Goal: Information Seeking & Learning: Learn about a topic

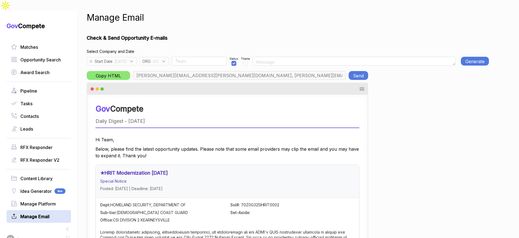
scroll to position [0, 142]
click at [159, 58] on span ": GO" at bounding box center [154, 61] width 8 height 6
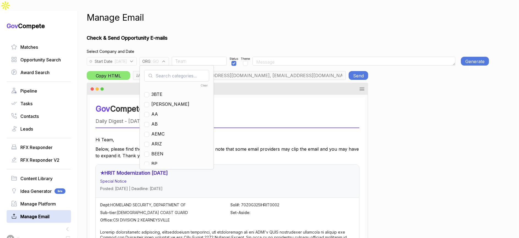
click at [174, 70] on input "text" at bounding box center [176, 76] width 65 height 12
drag, startPoint x: 168, startPoint y: 102, endPoint x: 171, endPoint y: 81, distance: 21.6
click at [158, 111] on span "GO" at bounding box center [154, 114] width 7 height 7
checkbox input "false"
click at [174, 70] on input "g" at bounding box center [176, 76] width 65 height 12
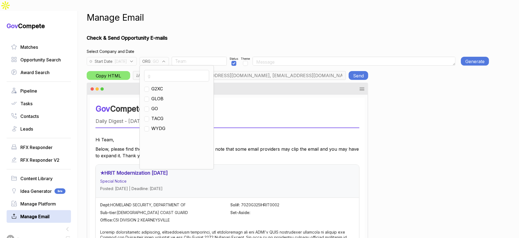
click at [174, 70] on input "g" at bounding box center [176, 76] width 65 height 12
type input "e"
click at [158, 115] on span "EN" at bounding box center [154, 118] width 6 height 7
checkbox input "true"
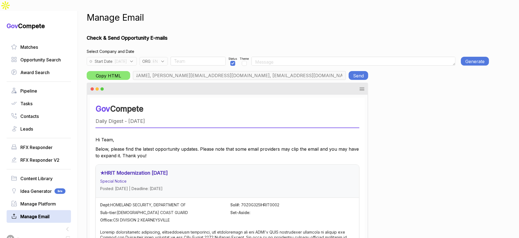
type input "max@macronometry.com, pwilson@ensembleconsultancy.com, nreyna@ensembleconsultan…"
click at [474, 57] on button "Generate E-mail" at bounding box center [475, 61] width 28 height 9
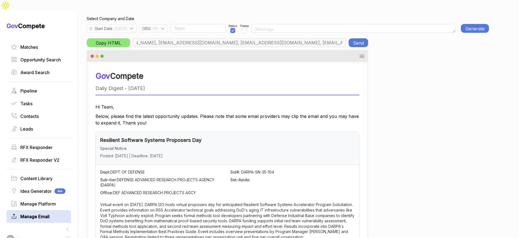
scroll to position [0, 0]
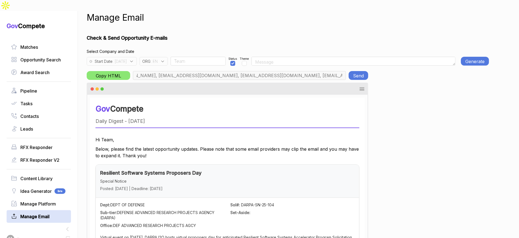
click at [482, 57] on button "Generate E-mail" at bounding box center [475, 61] width 28 height 9
click at [360, 71] on button "Send" at bounding box center [359, 75] width 20 height 9
click at [134, 59] on icon at bounding box center [131, 61] width 5 height 5
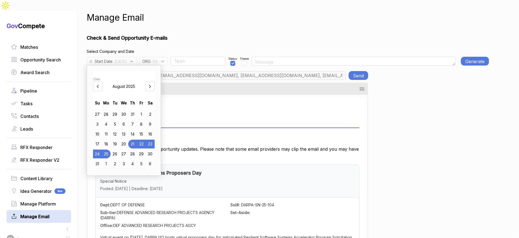
click at [242, 34] on h1 "Check & Send Opportunity E-mails" at bounding box center [288, 37] width 402 height 7
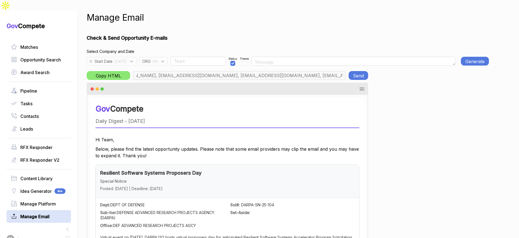
click at [168, 57] on div "ORG : EN" at bounding box center [153, 61] width 28 height 9
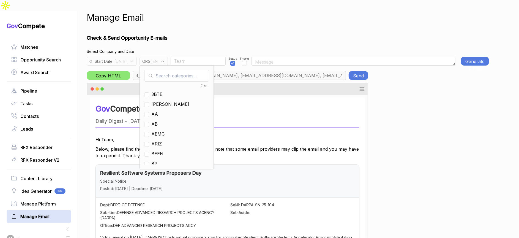
drag, startPoint x: 172, startPoint y: 53, endPoint x: 179, endPoint y: 62, distance: 10.5
click at [179, 70] on input "text" at bounding box center [176, 76] width 65 height 12
checkbox input "true"
type input "en"
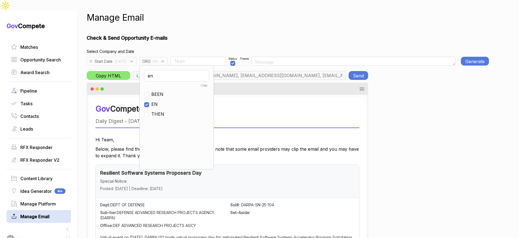
drag, startPoint x: 166, startPoint y: 91, endPoint x: 169, endPoint y: 68, distance: 22.8
click at [158, 101] on span "EN" at bounding box center [154, 104] width 6 height 7
checkbox input "false"
click at [169, 70] on input "en" at bounding box center [176, 76] width 65 height 12
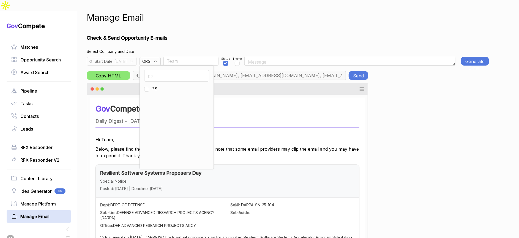
type input "ps"
click at [157, 85] on span "PS" at bounding box center [154, 88] width 6 height 7
checkbox input "true"
type input "rudy.delosreyes@pie-ps.com, max@macronometry.com, abigail@govcompete.com"
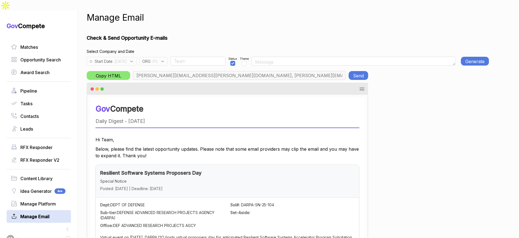
click at [196, 57] on input "Team" at bounding box center [198, 61] width 55 height 9
type input "Rudy"
click at [478, 57] on button "Generate E-mail" at bounding box center [475, 61] width 28 height 9
click at [363, 71] on button "Send" at bounding box center [359, 75] width 20 height 9
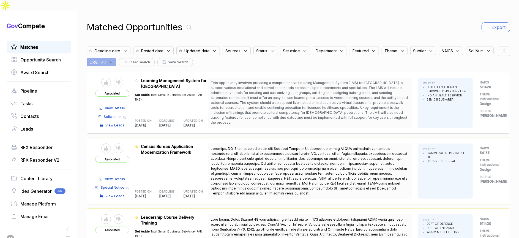
click at [116, 58] on div "ORG : GO" at bounding box center [101, 62] width 29 height 9
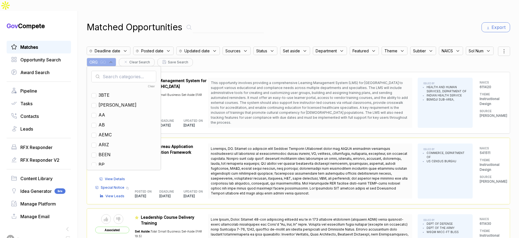
click at [149, 71] on input "text" at bounding box center [123, 77] width 65 height 12
drag, startPoint x: 136, startPoint y: 113, endPoint x: 210, endPoint y: 60, distance: 91.2
click at [105, 121] on span "EN" at bounding box center [101, 124] width 6 height 7
checkbox input "true"
drag, startPoint x: 336, startPoint y: 6, endPoint x: 376, endPoint y: 12, distance: 40.3
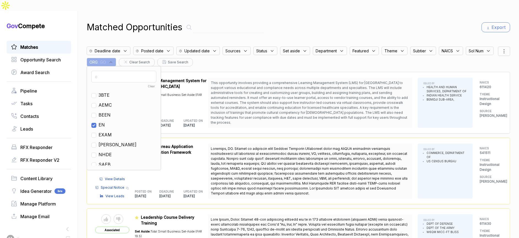
click at [336, 11] on div "Matched Opportunities Export Deadline date Posted date Updated date Sources Sta…" at bounding box center [298, 130] width 423 height 238
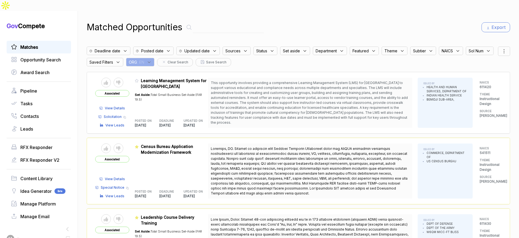
drag, startPoint x: 502, startPoint y: 38, endPoint x: 500, endPoint y: 44, distance: 6.3
click at [502, 48] on icon at bounding box center [504, 51] width 7 height 7
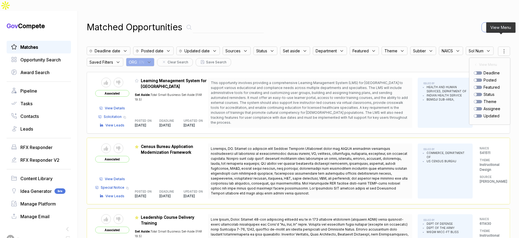
click at [474, 77] on div "posted" at bounding box center [490, 80] width 32 height 6
click at [474, 78] on div at bounding box center [478, 79] width 8 height 3
checkbox input "true"
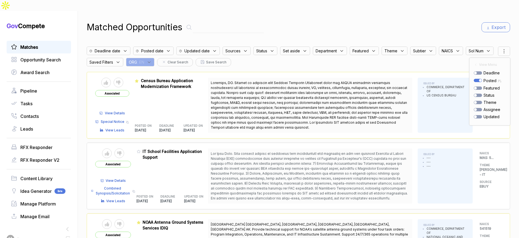
click at [152, 60] on icon at bounding box center [149, 62] width 5 height 5
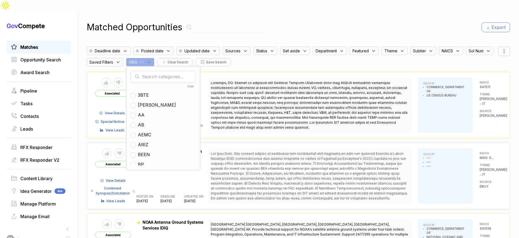
click at [188, 71] on input "text" at bounding box center [163, 77] width 65 height 12
type input "ps"
click at [144, 92] on span "PS" at bounding box center [141, 95] width 6 height 7
checkbox input "true"
drag, startPoint x: 318, startPoint y: 14, endPoint x: 407, endPoint y: 26, distance: 89.1
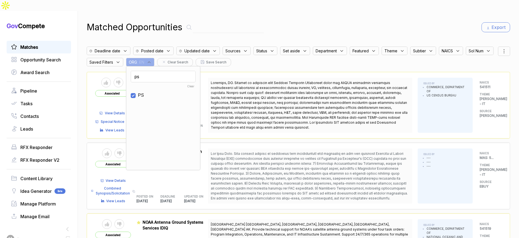
click at [321, 21] on div "Matched Opportunities Export" at bounding box center [298, 27] width 423 height 13
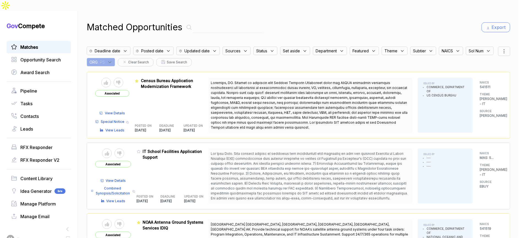
click at [501, 48] on icon at bounding box center [504, 51] width 7 height 7
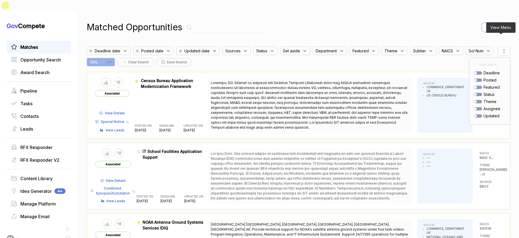
click at [475, 78] on div at bounding box center [478, 79] width 8 height 3
checkbox input "true"
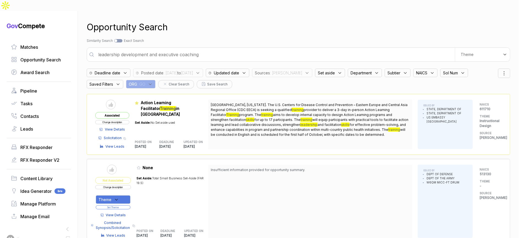
click at [150, 82] on icon at bounding box center [150, 84] width 5 height 5
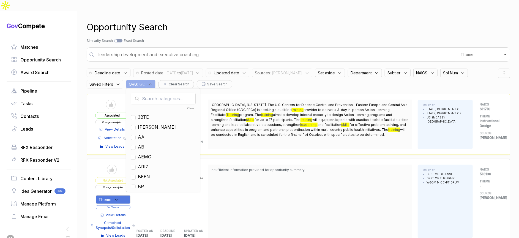
click at [155, 93] on input "text" at bounding box center [163, 99] width 65 height 12
click at [143, 143] on span "EN" at bounding box center [141, 146] width 6 height 7
checkbox input "true"
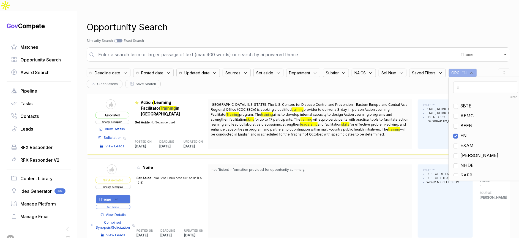
click at [266, 21] on div "Opportunity Search" at bounding box center [298, 27] width 423 height 13
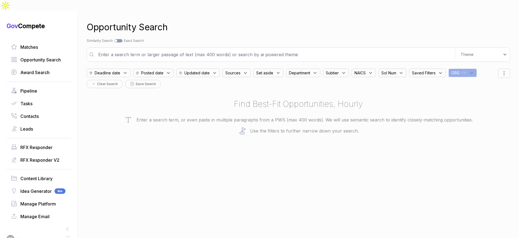
click at [167, 68] on div "Posted date" at bounding box center [153, 72] width 40 height 9
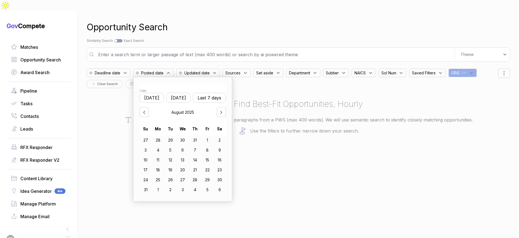
click at [187, 93] on button "[DATE]" at bounding box center [178, 98] width 24 height 10
click at [198, 165] on div "21" at bounding box center [195, 169] width 12 height 9
click at [164, 175] on div "25" at bounding box center [158, 179] width 12 height 9
click at [346, 164] on div "Opportunity Search Search by Topic Relevance Similarity Search Search by Exact …" at bounding box center [298, 130] width 423 height 238
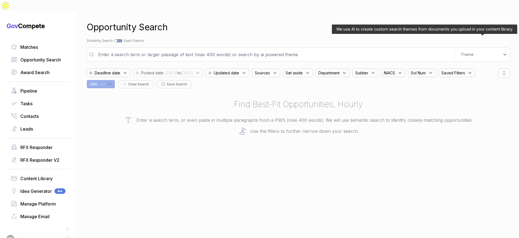
click at [470, 48] on div "Theme" at bounding box center [482, 55] width 55 height 14
click at [467, 69] on ul "Digital and Professional Services Open Innovation Space Weather Analytics" at bounding box center [472, 89] width 65 height 41
click at [462, 70] on div "Digital and Professional Services" at bounding box center [472, 77] width 65 height 15
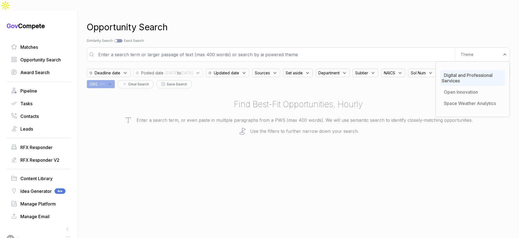
click at [387, 38] on div "Search by Topic Relevance Similarity Search Search by Exact Keyword Match Exact…" at bounding box center [298, 40] width 423 height 5
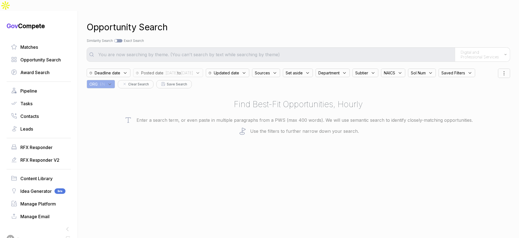
click at [270, 70] on span "Sources" at bounding box center [262, 73] width 15 height 6
drag, startPoint x: 287, startPoint y: 114, endPoint x: 302, endPoint y: 70, distance: 45.9
click at [274, 122] on span "ebuy" at bounding box center [269, 125] width 10 height 7
checkbox input "true"
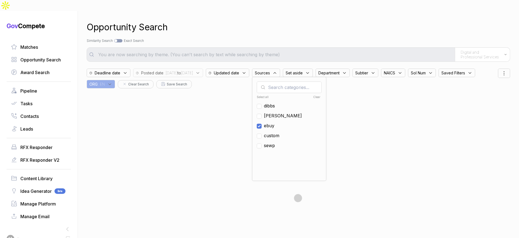
click at [327, 21] on div "Opportunity Search" at bounding box center [298, 27] width 423 height 13
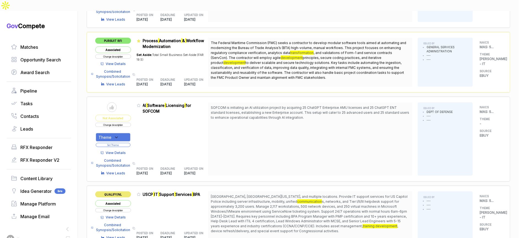
scroll to position [449, 0]
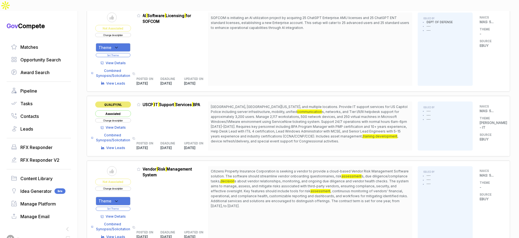
scroll to position [535, 0]
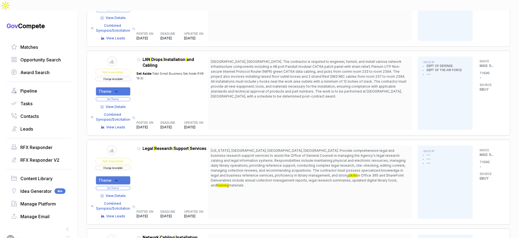
scroll to position [787, 0]
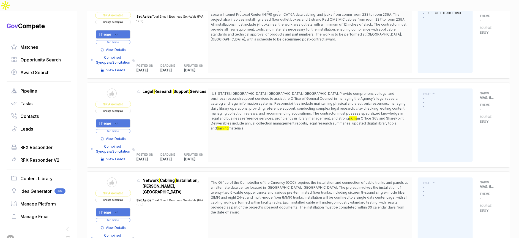
click at [126, 136] on span "View Details" at bounding box center [116, 138] width 20 height 5
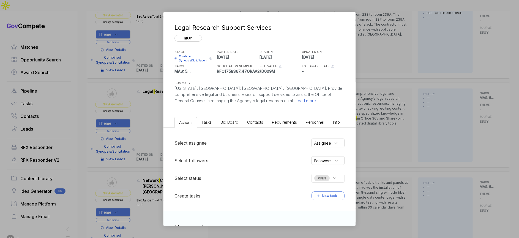
click at [224, 122] on span "Bid Board" at bounding box center [229, 122] width 18 height 5
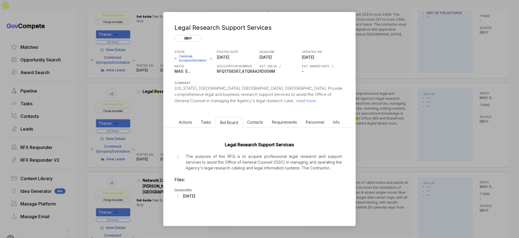
click at [209, 194] on div "Aug 25, 2025" at bounding box center [259, 195] width 170 height 7
click at [210, 205] on span "- OSH Legal Research Support Services RFQ .1756135440531.pdf" at bounding box center [228, 203] width 86 height 3
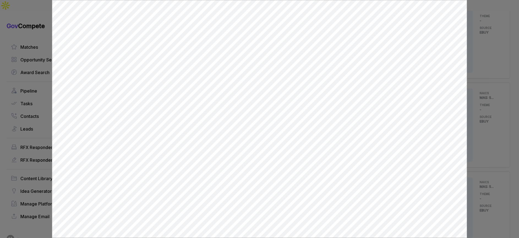
scroll to position [0, 0]
click at [481, 114] on div at bounding box center [259, 119] width 519 height 238
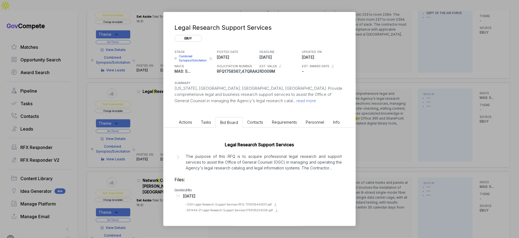
click at [472, 116] on div "Legal Research Support Services ebuy STAGE Combined Synopsis/Solicitation Copy …" at bounding box center [259, 119] width 519 height 238
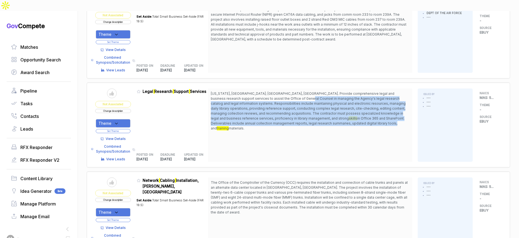
drag, startPoint x: 288, startPoint y: 85, endPoint x: 298, endPoint y: 108, distance: 24.7
click at [298, 108] on span "Washington, DC; Denver, CO. Provide comprehensive legal and business research s…" at bounding box center [310, 111] width 199 height 40
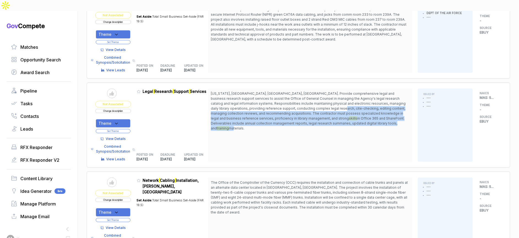
drag, startPoint x: 321, startPoint y: 108, endPoint x: 307, endPoint y: 96, distance: 18.8
click at [307, 96] on span "Washington, DC; Denver, CO. Provide comprehensive legal and business research s…" at bounding box center [310, 111] width 199 height 40
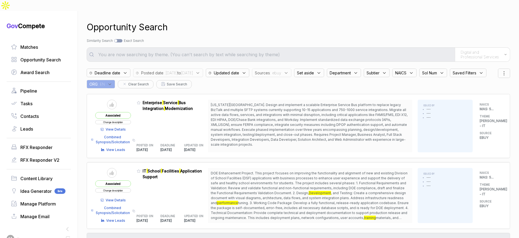
click at [270, 70] on span "Sources" at bounding box center [262, 73] width 15 height 6
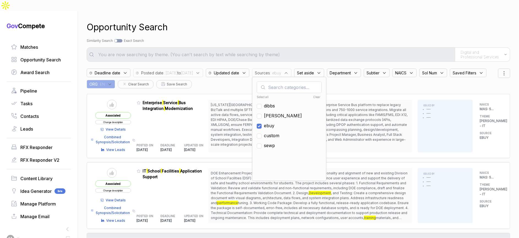
click at [274, 122] on span "ebuy" at bounding box center [269, 125] width 10 height 7
checkbox input "false"
click at [287, 112] on span "[PERSON_NAME]" at bounding box center [283, 115] width 38 height 7
checkbox input "true"
click at [329, 24] on div "Opportunity Search Search by Topic Relevance Similarity Search Search by Exact …" at bounding box center [298, 130] width 423 height 238
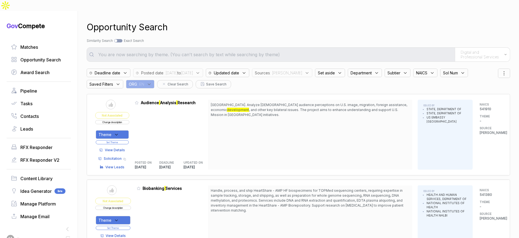
click at [119, 147] on span "View Details" at bounding box center [115, 149] width 20 height 5
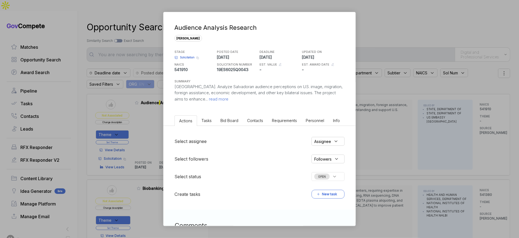
click at [226, 125] on ul "Actions Tasks Bid Board Contacts Requirements Personnel Info" at bounding box center [259, 119] width 192 height 13
click at [231, 122] on li "Bid Board" at bounding box center [229, 120] width 27 height 10
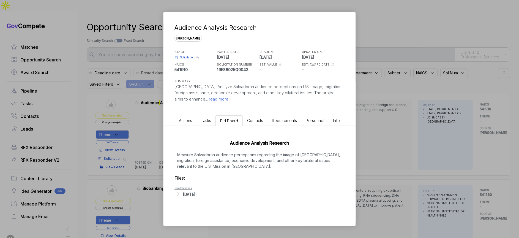
click at [195, 195] on div "Aug 25, 2025" at bounding box center [189, 194] width 12 height 6
click at [410, 153] on div "Audience Analysis Research sam STAGE Solicitation Copy link POSTED DATE 2025-08…" at bounding box center [259, 119] width 519 height 238
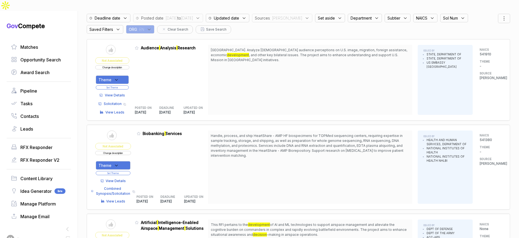
scroll to position [211, 0]
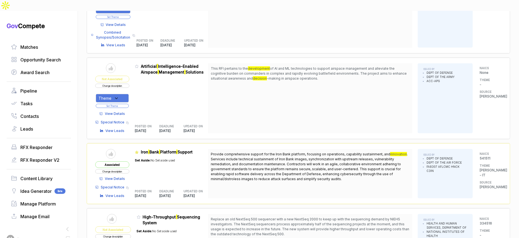
click at [122, 111] on span "View Details" at bounding box center [115, 113] width 20 height 5
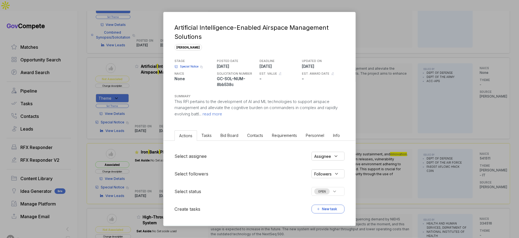
click at [244, 137] on li "Contacts" at bounding box center [255, 135] width 25 height 10
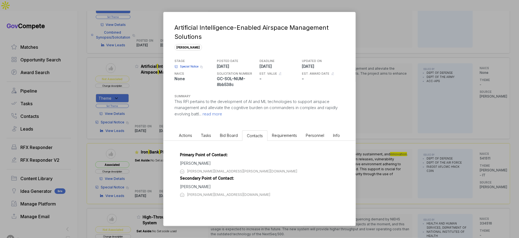
click at [236, 137] on span "Bid Board" at bounding box center [229, 135] width 18 height 5
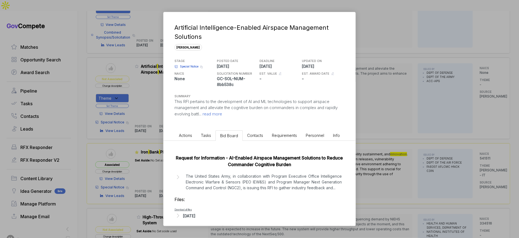
click at [191, 215] on div "Aug 25, 2025" at bounding box center [189, 216] width 12 height 6
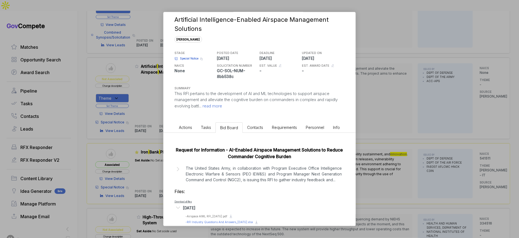
scroll to position [17, 0]
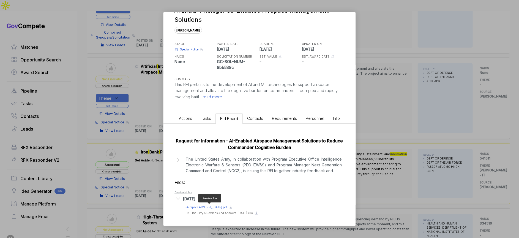
click at [214, 208] on span "- Airspace AIML RFI_30JUL2025.pdf" at bounding box center [206, 206] width 42 height 3
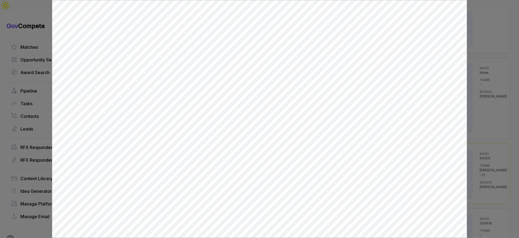
scroll to position [0, 0]
click at [480, 94] on div at bounding box center [259, 119] width 519 height 238
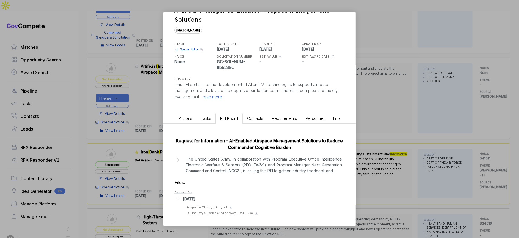
click at [369, 123] on div "Artificial Intelligence-Enabled Airspace Management Solutions sam STAGE Special…" at bounding box center [259, 119] width 519 height 238
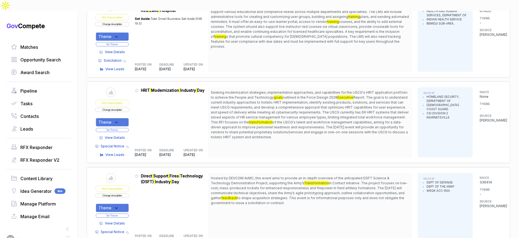
scroll to position [752, 0]
click at [124, 118] on div "Theme" at bounding box center [112, 122] width 33 height 9
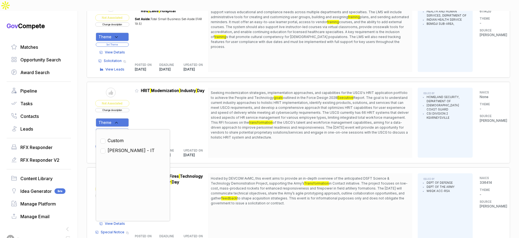
drag, startPoint x: 125, startPoint y: 135, endPoint x: 135, endPoint y: 117, distance: 20.7
click at [126, 147] on span "SAM - IT" at bounding box center [131, 150] width 47 height 7
checkbox input "true"
click at [138, 112] on div "Admin: Click to change feature to 1 70Z0G325IHRIT0002 HRIT Modernization Indust…" at bounding box center [171, 122] width 73 height 70
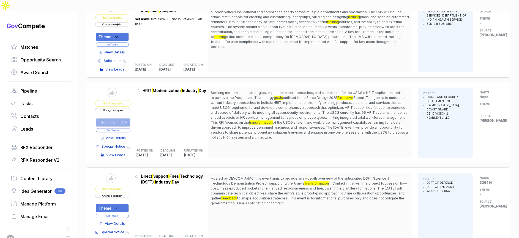
click at [127, 128] on button "Set Theme" at bounding box center [113, 130] width 35 height 4
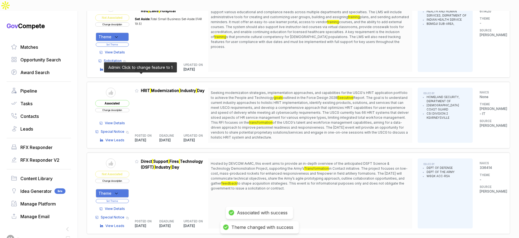
click at [140, 89] on span at bounding box center [138, 92] width 6 height 6
click at [139, 89] on icon at bounding box center [137, 91] width 4 height 4
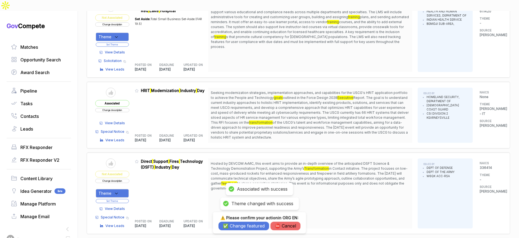
click at [246, 227] on button "✅ Change featured" at bounding box center [243, 225] width 51 height 9
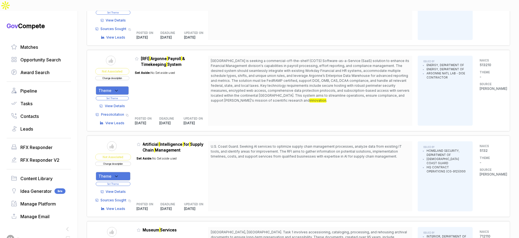
scroll to position [1029, 0]
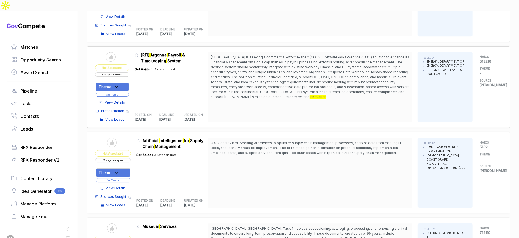
click at [122, 185] on span "View Details" at bounding box center [116, 187] width 20 height 5
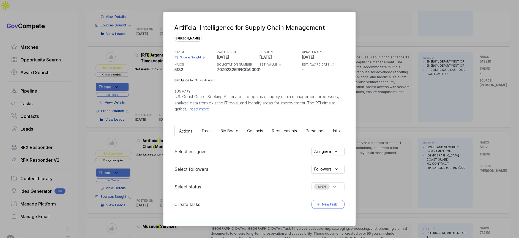
drag, startPoint x: 225, startPoint y: 131, endPoint x: 227, endPoint y: 133, distance: 2.8
click at [225, 131] on span "Bid Board" at bounding box center [229, 130] width 18 height 5
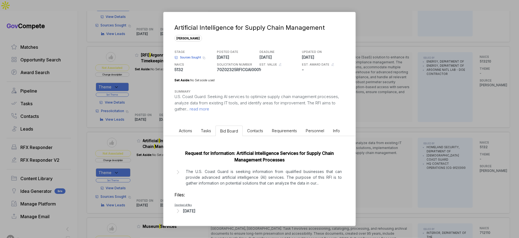
drag, startPoint x: 202, startPoint y: 209, endPoint x: 222, endPoint y: 199, distance: 22.1
click at [195, 209] on div "Aug 25, 2025" at bounding box center [189, 211] width 12 height 6
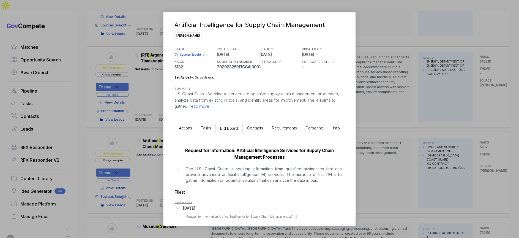
scroll to position [7, 0]
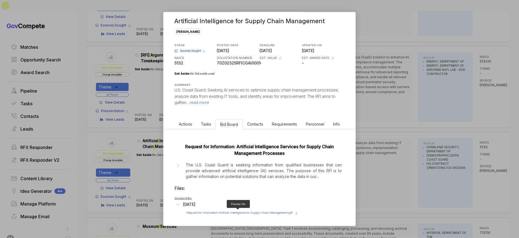
click at [242, 212] on span "- Request for Information Artifical Intelligence for Supply Chain Management.pdf" at bounding box center [238, 212] width 107 height 3
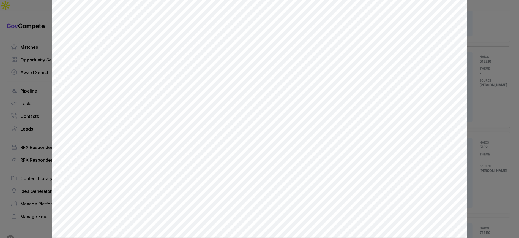
scroll to position [0, 0]
drag, startPoint x: 39, startPoint y: 69, endPoint x: 117, endPoint y: 80, distance: 78.5
click at [39, 69] on div at bounding box center [259, 119] width 519 height 238
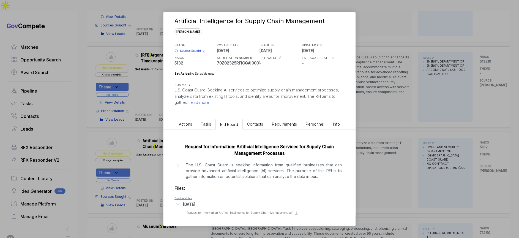
click at [408, 88] on div "Artificial Intelligence for Supply Chain Management sam STAGE Sources Sought Co…" at bounding box center [259, 119] width 519 height 238
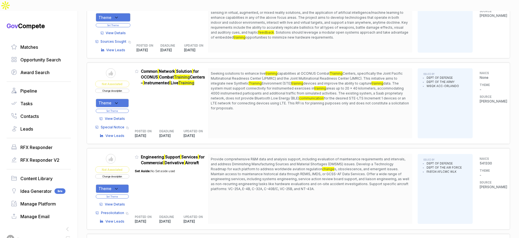
scroll to position [2208, 0]
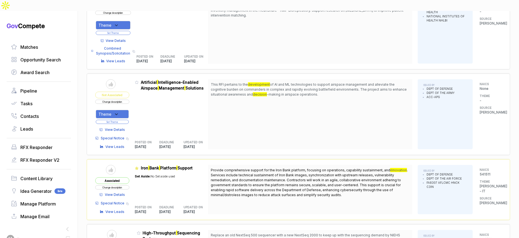
scroll to position [235, 0]
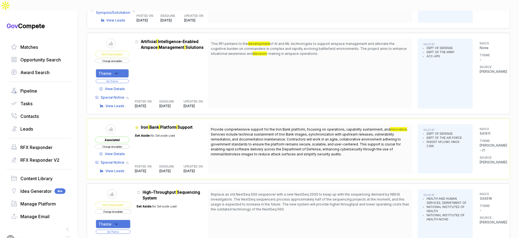
click at [129, 59] on button "Change description" at bounding box center [112, 61] width 34 height 4
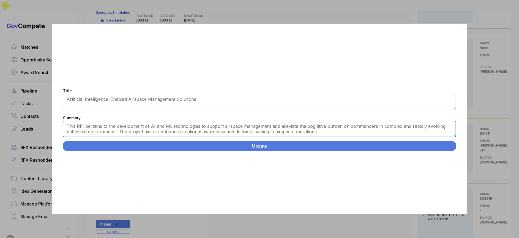
drag, startPoint x: 243, startPoint y: 132, endPoint x: 247, endPoint y: 132, distance: 3.9
click at [243, 132] on textarea "This RFI pertains to the development of AI and ML technologies to support airsp…" at bounding box center [259, 129] width 393 height 16
paste textarea "AI-Enabled Airspace Management Solutions. U.S. Army. Identify innovative AI/ML …"
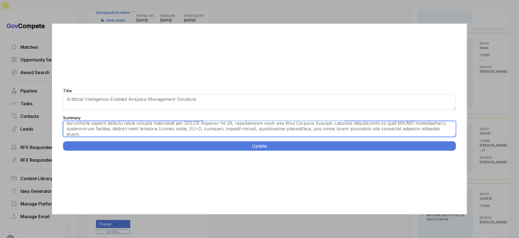
scroll to position [0, 0]
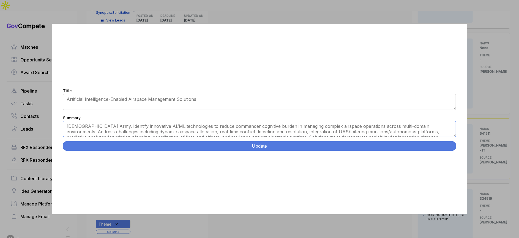
type textarea "U.S. Army. Identify innovative AI/ML technologies to reduce commander cognitive…"
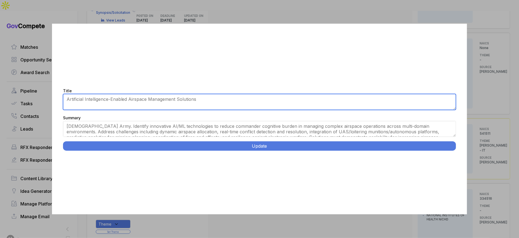
click at [211, 98] on textarea "Artificial Intelligence-Enabled Airspace Management Solutions" at bounding box center [259, 102] width 393 height 16
paste textarea "I-Enabled Airspace Management Solutions."
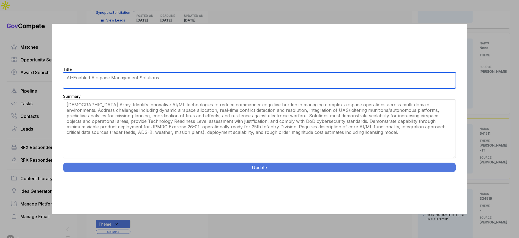
drag, startPoint x: 454, startPoint y: 135, endPoint x: 455, endPoint y: 181, distance: 45.4
click at [456, 182] on div "Title Artificial Intelligence-Enabled Airspace Management Solutions Summary Thi…" at bounding box center [259, 119] width 415 height 190
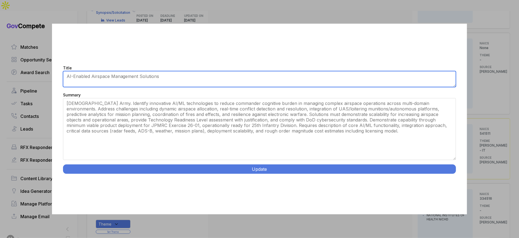
type textarea "AI-Enabled Airspace Management Solutions"
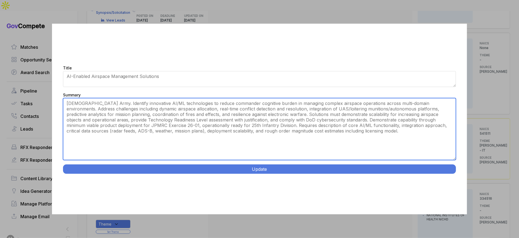
click at [175, 101] on textarea "This RFI pertains to the development of AI and ML technologies to support airsp…" at bounding box center [259, 129] width 393 height 62
type textarea "Seeking innovative AI/ML technologies to reduce commander cognitive burden in m…"
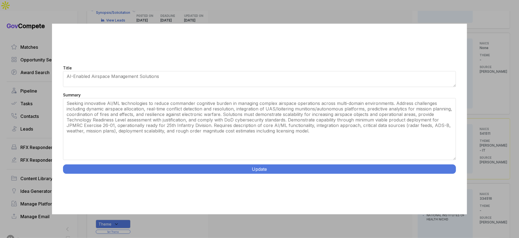
click at [212, 171] on button "Update" at bounding box center [259, 168] width 393 height 9
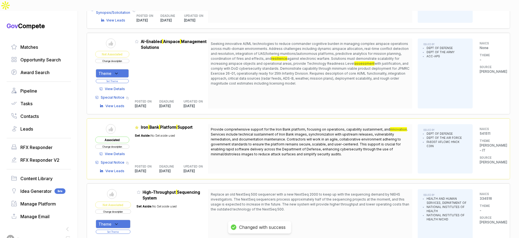
click at [119, 71] on icon at bounding box center [116, 73] width 5 height 5
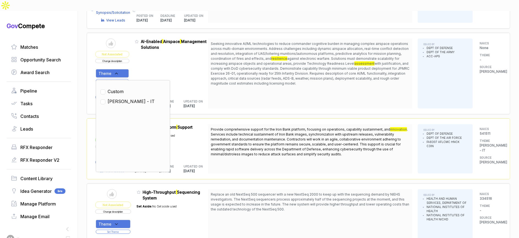
drag, startPoint x: 120, startPoint y: 89, endPoint x: 159, endPoint y: 64, distance: 46.3
click at [123, 98] on span "SAM - IT" at bounding box center [131, 101] width 47 height 7
checkbox input "true"
drag, startPoint x: 159, startPoint y: 61, endPoint x: 149, endPoint y: 64, distance: 10.2
click at [159, 61] on div "Admin: Click to change feature to 1 GC-SOL-NUM-8bb538c AI-Enabled Airspace Mana…" at bounding box center [171, 74] width 73 height 70
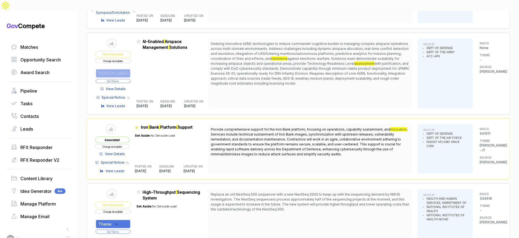
click at [130, 79] on button "Set Theme" at bounding box center [113, 81] width 35 height 4
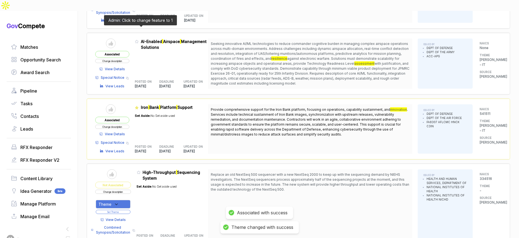
click at [138, 40] on icon at bounding box center [136, 41] width 3 height 3
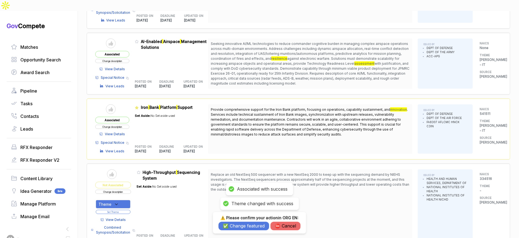
click at [246, 229] on button "✅ Change featured" at bounding box center [243, 225] width 51 height 9
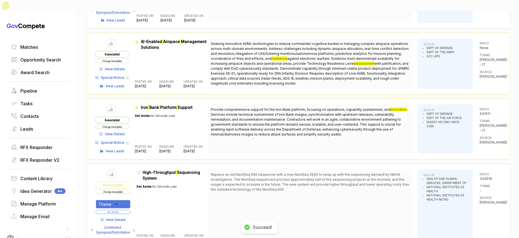
click at [116, 67] on span "View Details" at bounding box center [115, 69] width 20 height 5
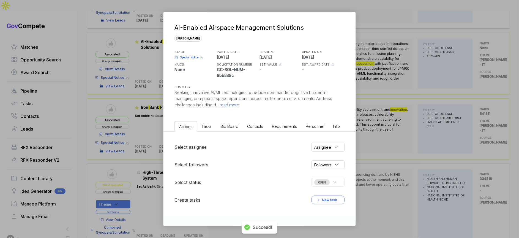
click at [231, 127] on span "Bid Board" at bounding box center [229, 126] width 18 height 5
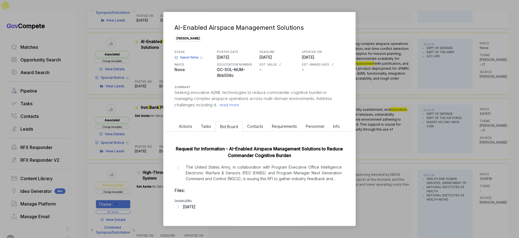
click at [261, 169] on p "The United States Army, in collaboration with Program Executive Office Intellig…" at bounding box center [264, 172] width 156 height 17
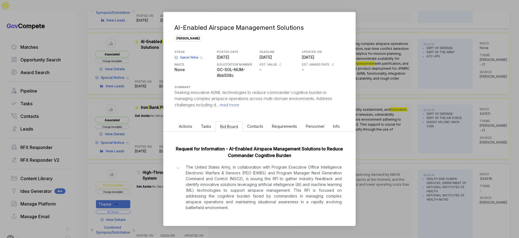
click at [372, 165] on div "AI-Enabled Airspace Management Solutions sam STAGE Special Notice Copy link POS…" at bounding box center [259, 119] width 519 height 238
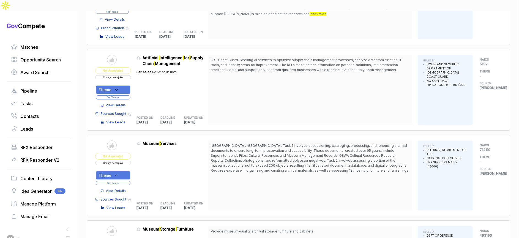
scroll to position [1094, 0]
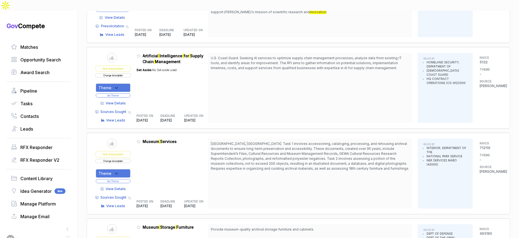
click at [128, 73] on button "Change description" at bounding box center [113, 75] width 36 height 4
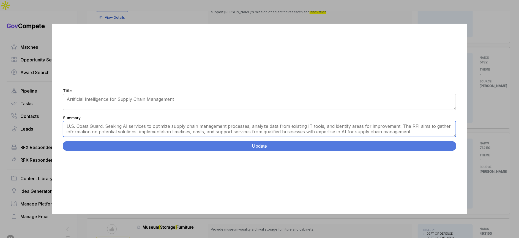
click at [193, 126] on textarea "U.S. Coast Guard. Seeking AI services to optimize supply chain management proce…" at bounding box center [259, 129] width 393 height 16
paste textarea "AI Supply Chain Management Services. U.S. Coast Guard. Provide advanced artific…"
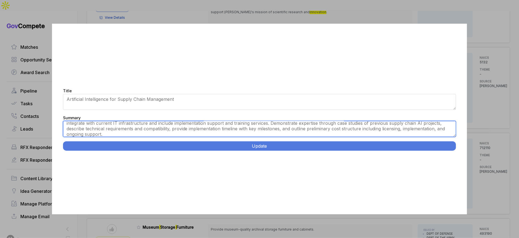
scroll to position [0, 0]
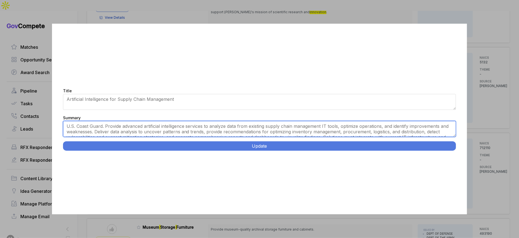
type textarea "U.S. Coast Guard. Provide advanced artificial intelligence services to analyze …"
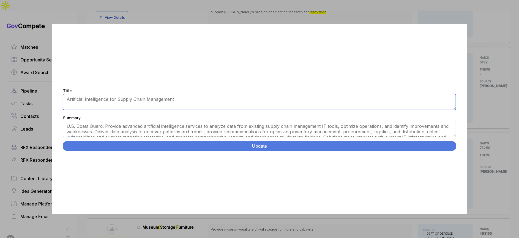
click at [209, 101] on textarea "Artificial Intelligence for Supply Chain Management" at bounding box center [259, 102] width 393 height 16
paste textarea "I Supply Chain Management Services."
type textarea "AI Supply Chain Management Services"
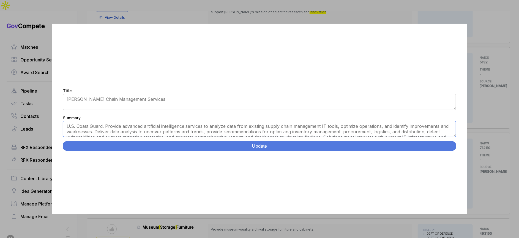
click at [106, 125] on textarea "U.S. Coast Guard. Seeking AI services to optimize supply chain management proce…" at bounding box center [259, 129] width 393 height 16
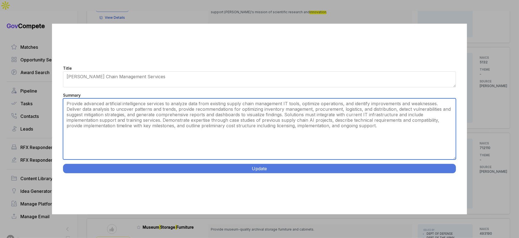
drag, startPoint x: 454, startPoint y: 136, endPoint x: 457, endPoint y: 180, distance: 44.7
click at [457, 181] on div "Title Artificial Intelligence for Supply Chain Management Summary U.S. Coast Gu…" at bounding box center [259, 119] width 415 height 190
drag, startPoint x: 259, startPoint y: 114, endPoint x: 272, endPoint y: 127, distance: 18.3
click at [264, 125] on textarea "U.S. Coast Guard. Seeking AI services to optimize supply chain management proce…" at bounding box center [259, 128] width 393 height 61
click at [285, 129] on textarea "U.S. Coast Guard. Seeking AI services to optimize supply chain management proce…" at bounding box center [259, 128] width 393 height 61
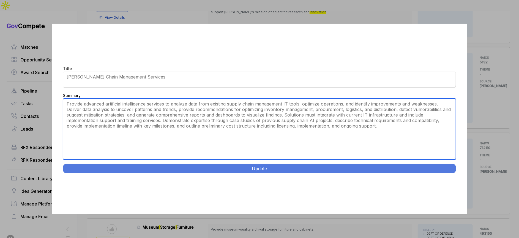
type textarea "Provide advanced artificial intelligence services to analyze data from existing…"
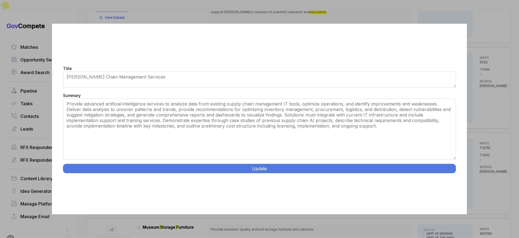
click at [350, 163] on div "Title Artificial Intelligence for Supply Chain Management Summary U.S. Coast Gu…" at bounding box center [259, 119] width 415 height 190
click at [350, 168] on button "Update" at bounding box center [259, 168] width 393 height 9
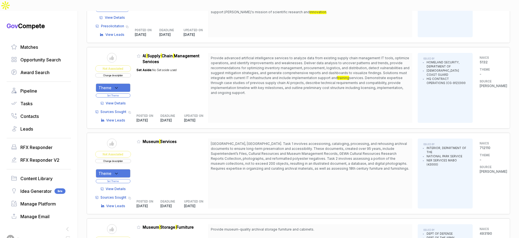
click at [119, 85] on icon at bounding box center [116, 87] width 5 height 5
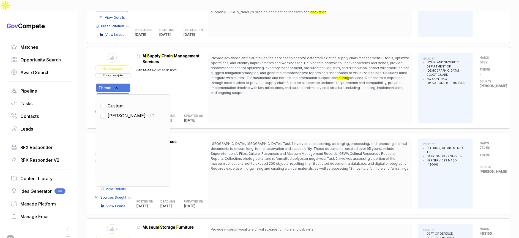
click at [128, 112] on span "SAM - IT" at bounding box center [131, 115] width 47 height 7
checkbox input "true"
drag, startPoint x: 153, startPoint y: 66, endPoint x: 130, endPoint y: 76, distance: 24.7
click at [152, 66] on div "Set Aside: No Set aside used" at bounding box center [157, 85] width 40 height 43
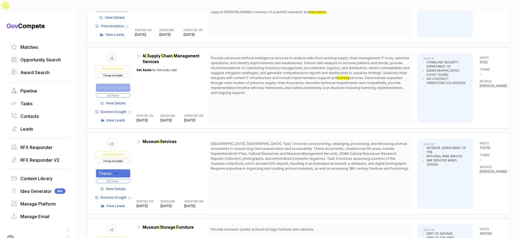
click at [128, 93] on button "Set Theme" at bounding box center [113, 95] width 35 height 4
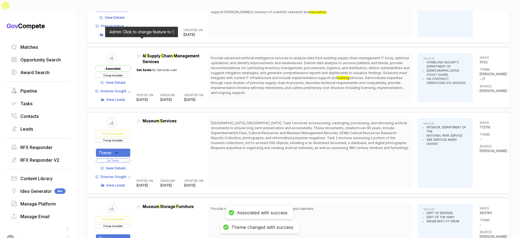
click at [141, 54] on icon at bounding box center [139, 56] width 4 height 4
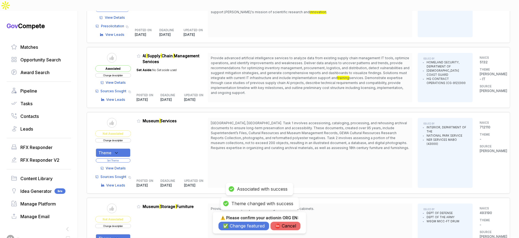
click at [246, 227] on button "✅ Change featured" at bounding box center [243, 225] width 51 height 9
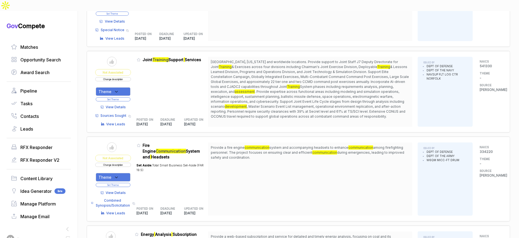
scroll to position [2700, 0]
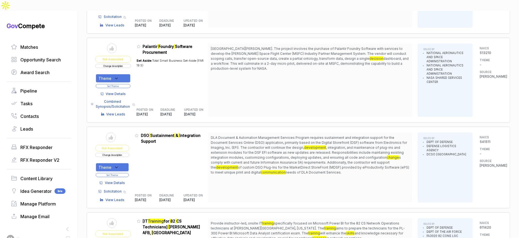
scroll to position [3011, 0]
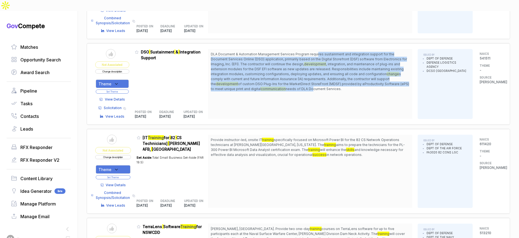
drag, startPoint x: 318, startPoint y: 33, endPoint x: 307, endPoint y: 68, distance: 36.8
click at [308, 68] on span "DLA Document & Automation Management Services Program requires sustainment and …" at bounding box center [310, 72] width 199 height 40
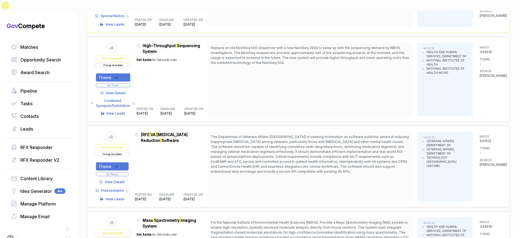
scroll to position [0, 0]
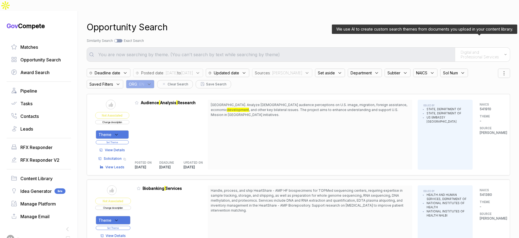
click at [481, 50] on span "Digital and Professional Services" at bounding box center [480, 55] width 41 height 10
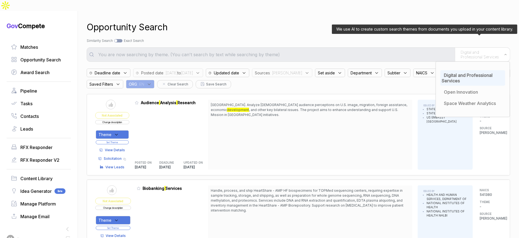
drag, startPoint x: 464, startPoint y: 78, endPoint x: 411, endPoint y: 40, distance: 64.9
click at [464, 89] on span "Open Innovation" at bounding box center [461, 92] width 34 height 6
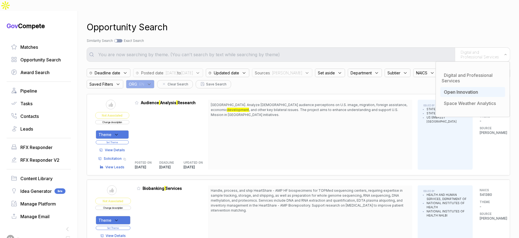
click at [384, 21] on div "Opportunity Search" at bounding box center [298, 27] width 423 height 13
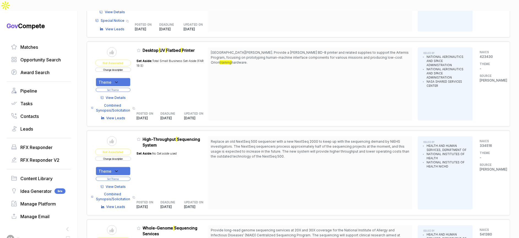
scroll to position [471, 0]
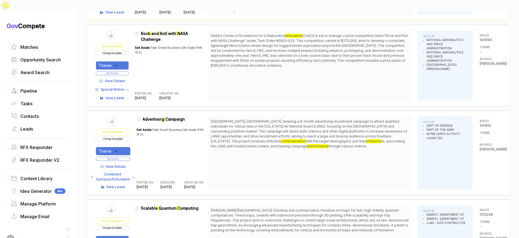
scroll to position [889, 0]
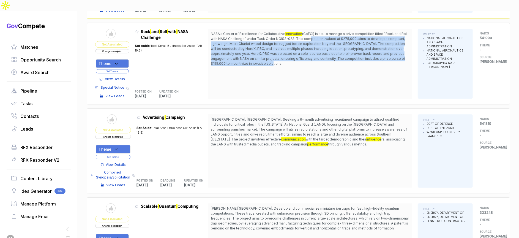
drag, startPoint x: 309, startPoint y: 23, endPoint x: 305, endPoint y: 53, distance: 30.5
click at [305, 53] on div "NASA's Center of Excellence for Collaborative Innovation (CoECI) is set to mana…" at bounding box center [310, 64] width 204 height 70
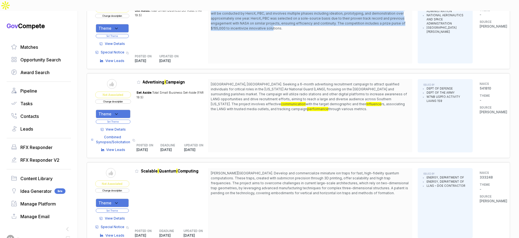
scroll to position [927, 0]
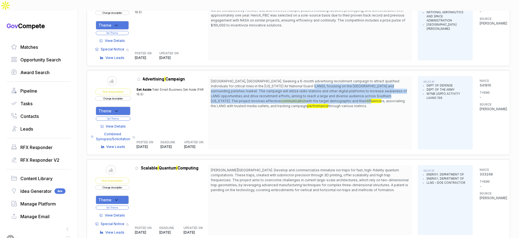
drag, startPoint x: 302, startPoint y: 69, endPoint x: 302, endPoint y: 85, distance: 16.0
click at [302, 85] on span "New Orleans, LA. Seeking a 6-month advertising recruitment campaign to attract …" at bounding box center [310, 94] width 199 height 30
drag, startPoint x: 302, startPoint y: 93, endPoint x: 296, endPoint y: 72, distance: 22.4
click at [296, 79] on span "New Orleans, LA. Seeking a 6-month advertising recruitment campaign to attract …" at bounding box center [310, 94] width 199 height 30
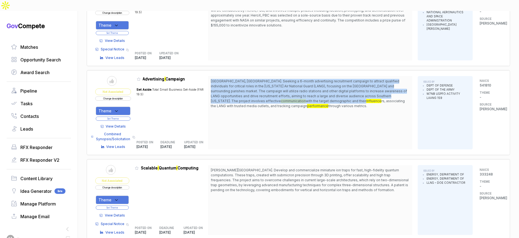
drag, startPoint x: 295, startPoint y: 64, endPoint x: 283, endPoint y: 93, distance: 31.5
click at [297, 86] on span "New Orleans, LA. Seeking a 6-month advertising recruitment campaign to attract …" at bounding box center [310, 94] width 199 height 30
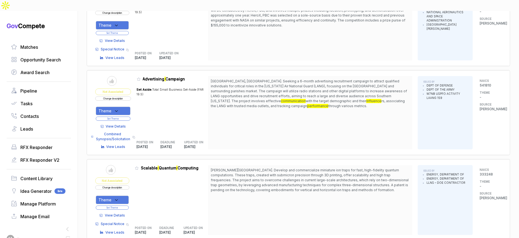
click at [128, 121] on div "View Details Combined Synopsis/Solicitation Copy link View Leads" at bounding box center [113, 135] width 36 height 28
click at [123, 124] on span "View Details" at bounding box center [116, 126] width 20 height 5
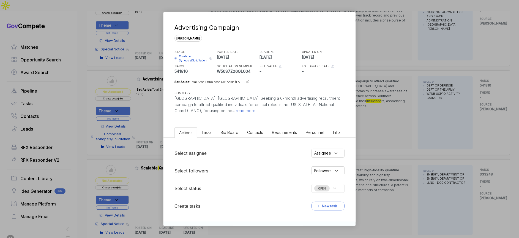
drag, startPoint x: 223, startPoint y: 134, endPoint x: 224, endPoint y: 137, distance: 3.0
click at [223, 134] on span "Bid Board" at bounding box center [229, 132] width 18 height 5
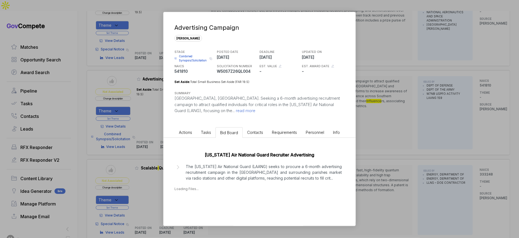
drag, startPoint x: 235, startPoint y: 176, endPoint x: 288, endPoint y: 165, distance: 54.1
click at [236, 175] on p "The Louisiana Air National Guard (LAANG) seeks to procure a 6-month advertising…" at bounding box center [264, 171] width 156 height 17
drag, startPoint x: 411, startPoint y: 137, endPoint x: 239, endPoint y: 102, distance: 175.2
click at [407, 135] on div "Advertising Campaign sam STAGE Combined Synopsis/Solicitation Copy link POSTED …" at bounding box center [259, 119] width 519 height 238
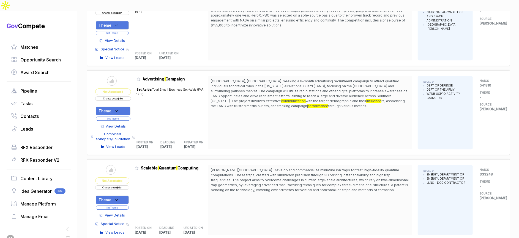
drag, startPoint x: 118, startPoint y: 94, endPoint x: 120, endPoint y: 102, distance: 7.8
click at [118, 108] on icon at bounding box center [116, 110] width 5 height 5
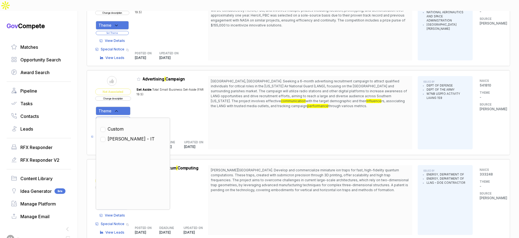
drag, startPoint x: 121, startPoint y: 122, endPoint x: 144, endPoint y: 104, distance: 29.2
click at [122, 135] on span "SAM - IT" at bounding box center [131, 138] width 47 height 7
checkbox input "true"
click at [144, 100] on div "Set Aside: Total Small Business Set-Aside (FAR 19.5)" at bounding box center [173, 109] width 72 height 50
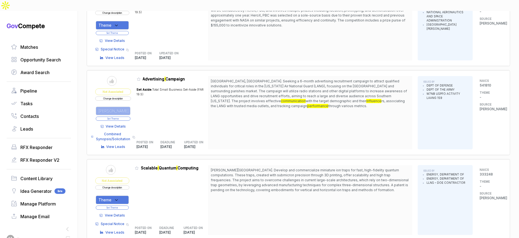
drag, startPoint x: 130, startPoint y: 104, endPoint x: 132, endPoint y: 95, distance: 9.0
click at [130, 116] on button "Set Theme" at bounding box center [113, 118] width 35 height 4
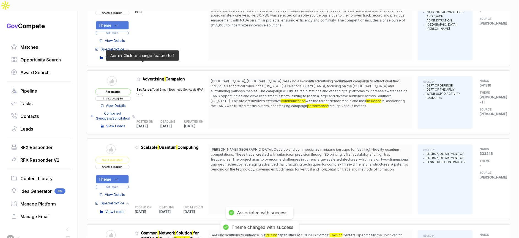
drag, startPoint x: 141, startPoint y: 65, endPoint x: 155, endPoint y: 89, distance: 28.0
click at [140, 78] on icon at bounding box center [138, 79] width 3 height 3
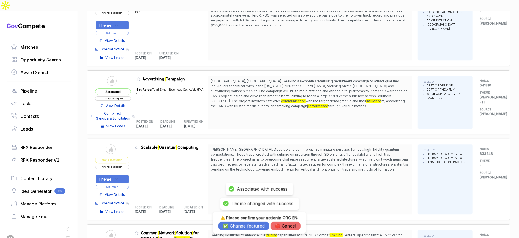
drag, startPoint x: 242, startPoint y: 226, endPoint x: 239, endPoint y: 222, distance: 5.3
click at [242, 226] on button "✅ Change featured" at bounding box center [243, 225] width 51 height 9
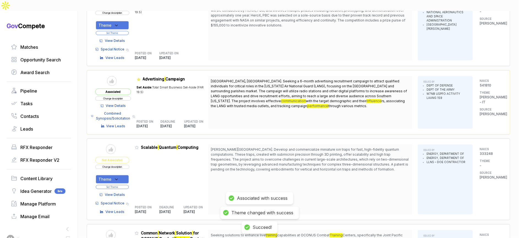
click at [120, 103] on span "View Details" at bounding box center [116, 105] width 20 height 5
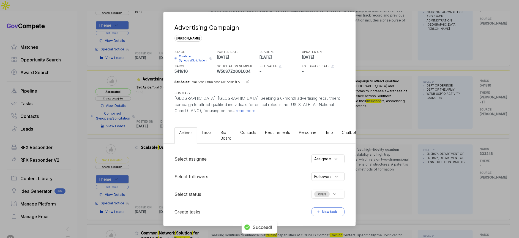
click at [227, 134] on li "Bid Board" at bounding box center [226, 135] width 20 height 16
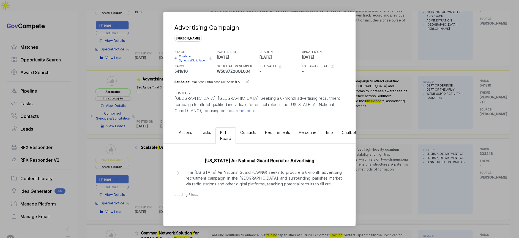
click at [261, 176] on p "The Louisiana Air National Guard (LAANG) seeks to procure a 6-month advertising…" at bounding box center [264, 177] width 156 height 17
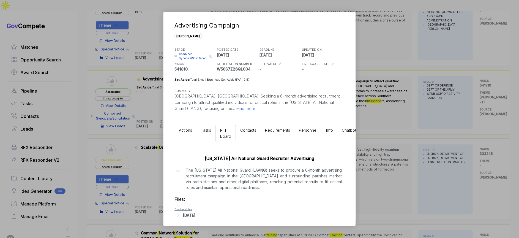
scroll to position [2, 0]
click at [380, 160] on div "Advertising Campaign sam STAGE Combined Synopsis/Solicitation Copy link POSTED …" at bounding box center [259, 119] width 519 height 238
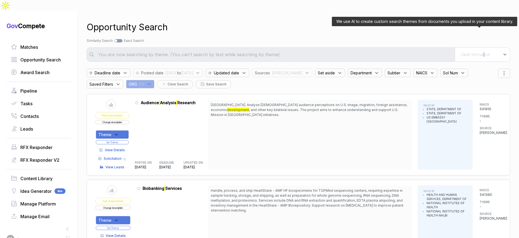
click at [480, 48] on div "Open Innovation" at bounding box center [482, 55] width 55 height 14
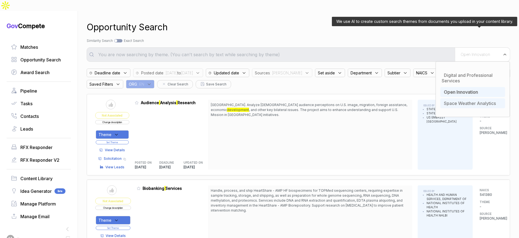
click at [462, 100] on span "Space Weather Analytics" at bounding box center [470, 103] width 52 height 6
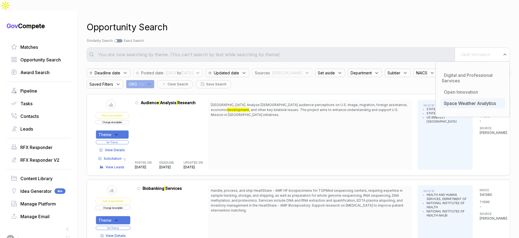
click at [407, 21] on div "Opportunity Search" at bounding box center [298, 27] width 423 height 13
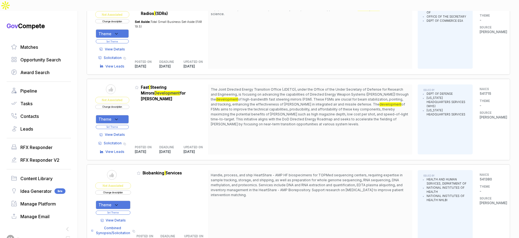
scroll to position [582, 0]
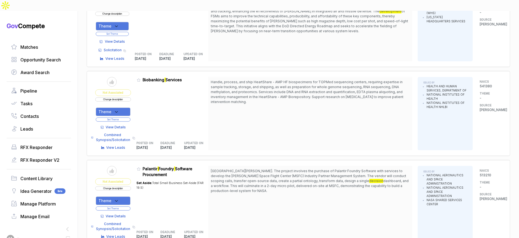
scroll to position [677, 0]
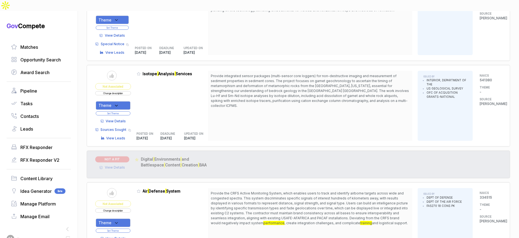
scroll to position [1939, 0]
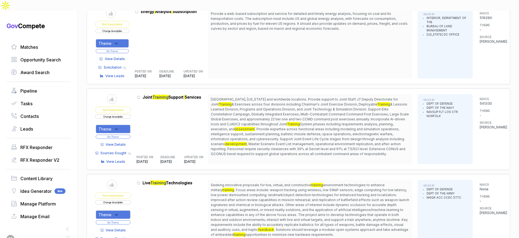
scroll to position [2755, 0]
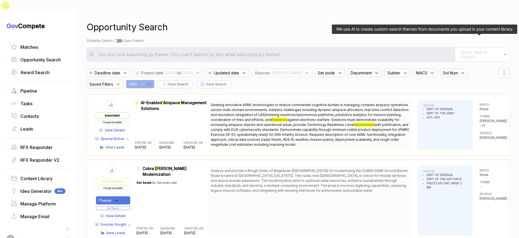
click at [466, 50] on span "Space Weather Analytics" at bounding box center [480, 55] width 40 height 10
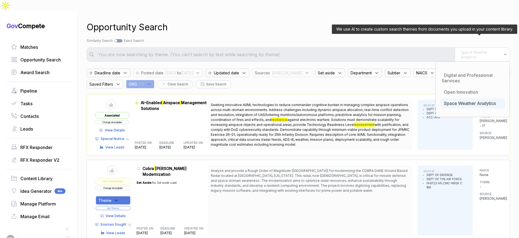
drag, startPoint x: 460, startPoint y: 91, endPoint x: 459, endPoint y: 88, distance: 3.1
click at [460, 100] on span "Space Weather Analytics" at bounding box center [470, 103] width 52 height 6
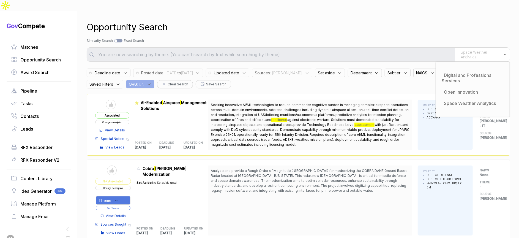
drag, startPoint x: 373, startPoint y: 29, endPoint x: 369, endPoint y: 40, distance: 11.1
click at [373, 38] on div "Search by Topic Relevance Similarity Search Search by Exact Keyword Match Exact…" at bounding box center [298, 40] width 423 height 5
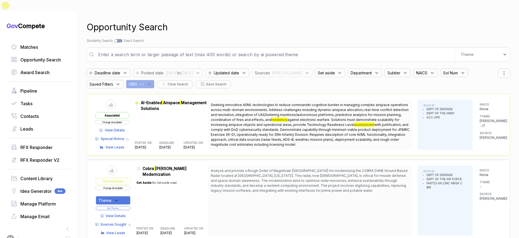
click at [368, 49] on input "text" at bounding box center [275, 54] width 360 height 11
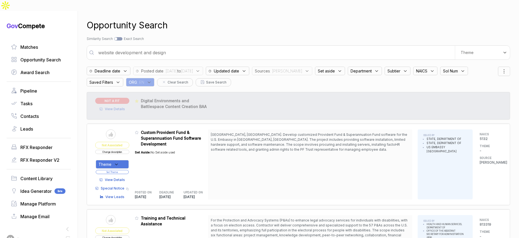
scroll to position [3, 0]
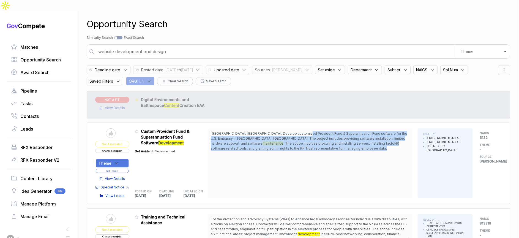
drag, startPoint x: 301, startPoint y: 123, endPoint x: 305, endPoint y: 135, distance: 12.5
click at [305, 135] on span "New Delhi, India. Develop customized Provident Fund & Superannuation Fund softw…" at bounding box center [310, 141] width 199 height 20
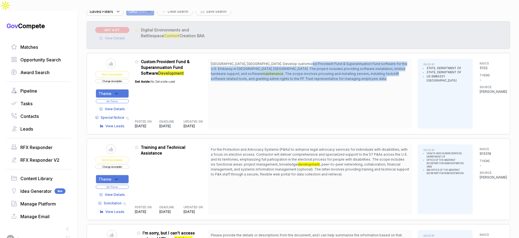
scroll to position [157, 0]
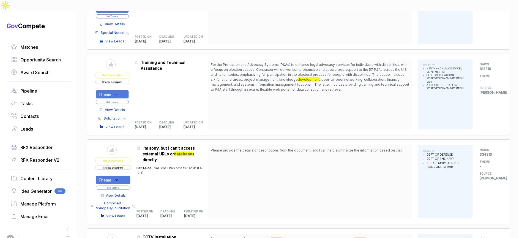
click at [112, 107] on span "View Details" at bounding box center [115, 109] width 20 height 5
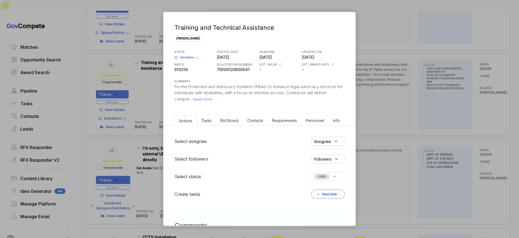
drag, startPoint x: 227, startPoint y: 121, endPoint x: 347, endPoint y: 121, distance: 120.2
click at [231, 121] on span "Bid Board" at bounding box center [229, 120] width 18 height 5
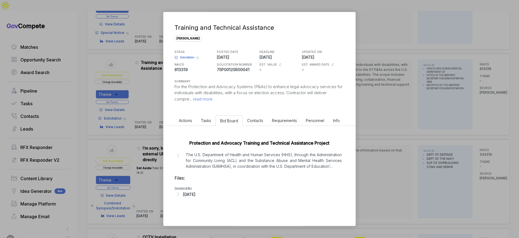
click at [280, 161] on p "The U.S. Department of Health and Human Services (HHS), through the Administrat…" at bounding box center [264, 160] width 156 height 17
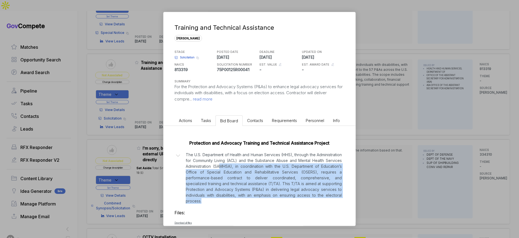
drag, startPoint x: 251, startPoint y: 166, endPoint x: 294, endPoint y: 194, distance: 51.7
click at [287, 196] on p "The U.S. Department of Health and Human Services (HHS), through the Administrat…" at bounding box center [264, 178] width 156 height 52
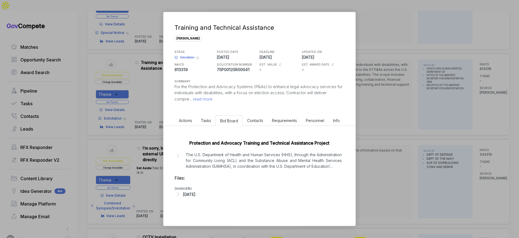
click at [379, 162] on div "Training and Technical Assistance sam STAGE Solicitation Copy link POSTED DATE …" at bounding box center [259, 119] width 519 height 238
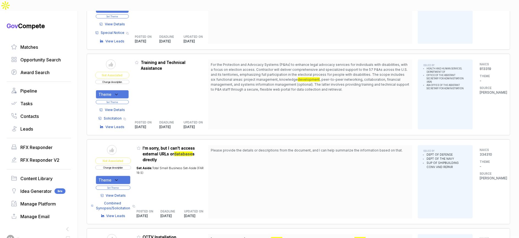
click at [123, 107] on span "View Details" at bounding box center [115, 109] width 20 height 5
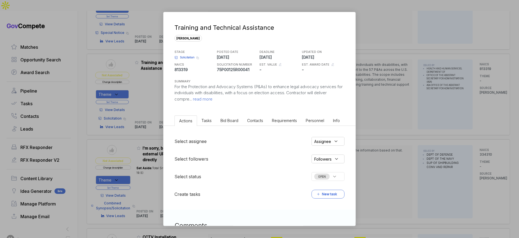
drag, startPoint x: 232, startPoint y: 119, endPoint x: 235, endPoint y: 125, distance: 6.9
click at [233, 120] on span "Bid Board" at bounding box center [229, 120] width 18 height 5
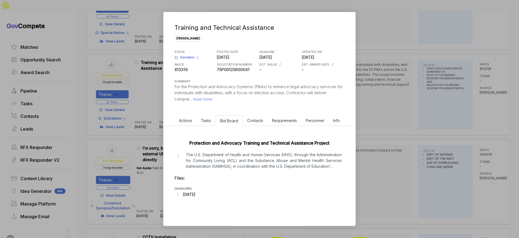
click at [195, 197] on div "Aug 22, 2025" at bounding box center [189, 194] width 12 height 6
click at [201, 204] on span "- 75P00125R00041.pdf" at bounding box center [200, 202] width 31 height 3
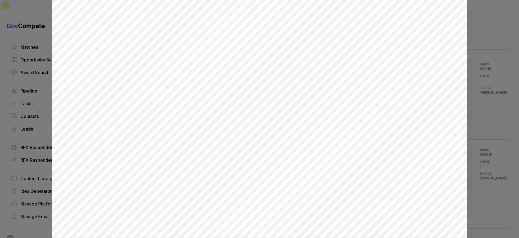
scroll to position [0, 0]
click at [474, 111] on div at bounding box center [259, 119] width 519 height 238
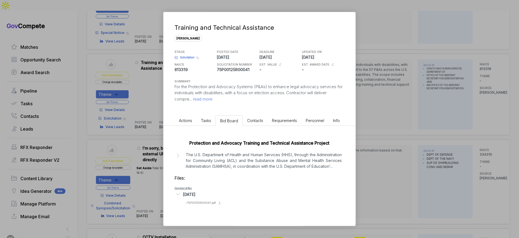
click at [474, 111] on div "Training and Technical Assistance sam STAGE Solicitation Copy link POSTED DATE …" at bounding box center [259, 119] width 519 height 238
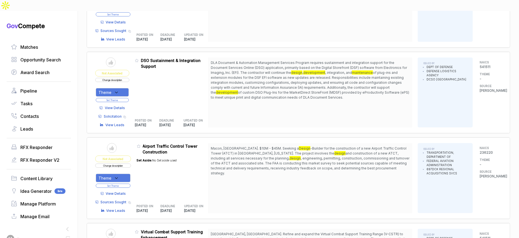
scroll to position [424, 0]
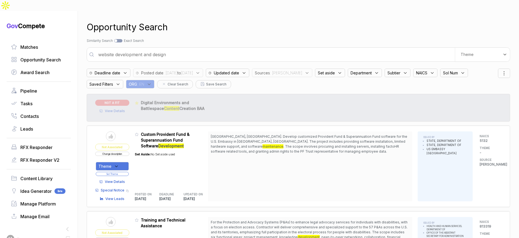
click at [319, 49] on input "website development and design" at bounding box center [275, 54] width 360 height 11
click at [318, 49] on input "website development and design" at bounding box center [275, 54] width 360 height 11
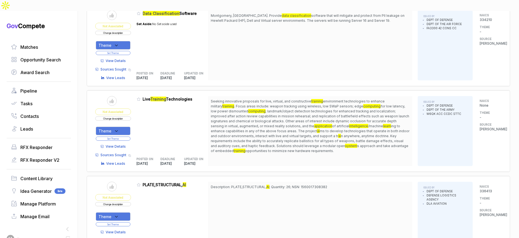
scroll to position [251, 0]
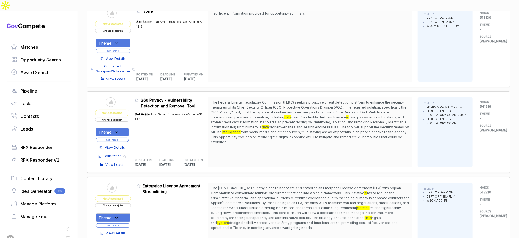
scroll to position [1334, 0]
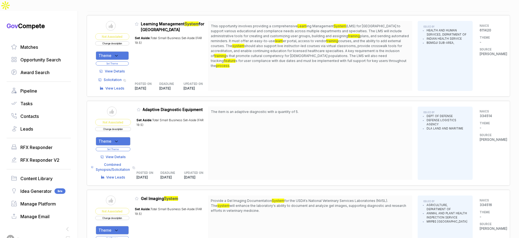
scroll to position [1995, 0]
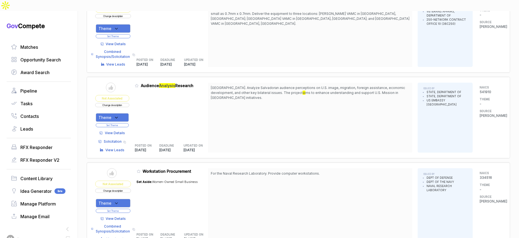
scroll to position [2595, 0]
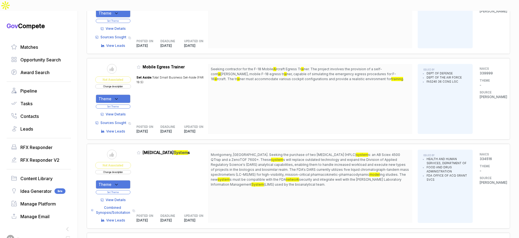
scroll to position [3567, 0]
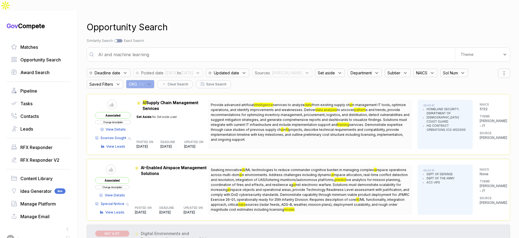
click at [256, 49] on input "AI and machine learning" at bounding box center [275, 54] width 360 height 11
type input "software development"
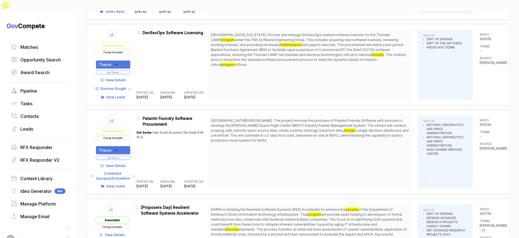
scroll to position [235, 0]
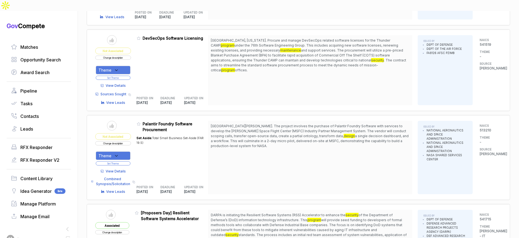
click at [119, 68] on icon at bounding box center [116, 70] width 5 height 5
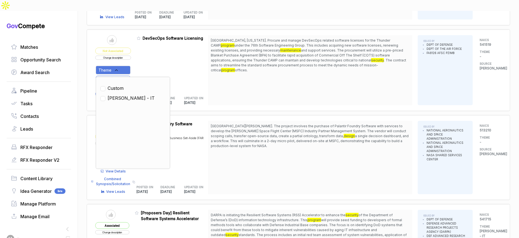
drag, startPoint x: 122, startPoint y: 84, endPoint x: 126, endPoint y: 78, distance: 6.8
click at [122, 95] on span "SAM - IT" at bounding box center [131, 98] width 47 height 7
checkbox input "true"
drag, startPoint x: 146, startPoint y: 57, endPoint x: 131, endPoint y: 64, distance: 16.7
click at [145, 58] on div "Admin: Click to change feature to 1 ThunderCAMP_DevSecOps DevSecOps Software Li…" at bounding box center [173, 70] width 72 height 70
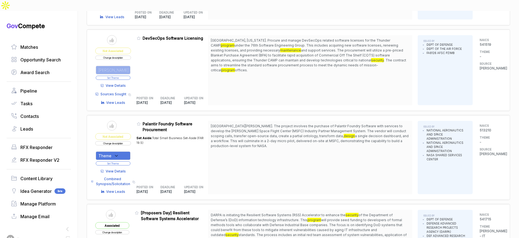
click at [130, 76] on button "Set Theme" at bounding box center [113, 78] width 35 height 4
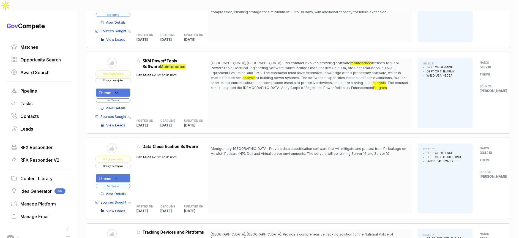
scroll to position [1453, 0]
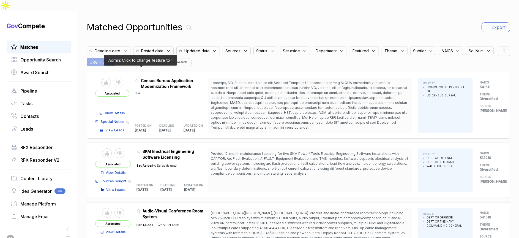
click at [139, 79] on icon at bounding box center [137, 81] width 4 height 4
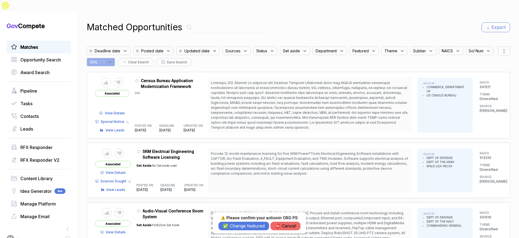
click at [242, 225] on button "✅ Change featured" at bounding box center [243, 225] width 51 height 9
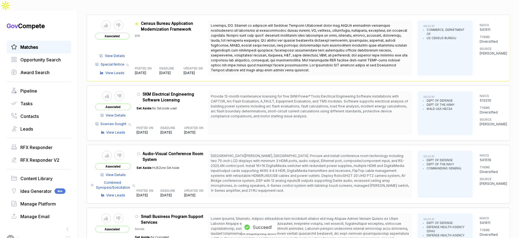
scroll to position [72, 0]
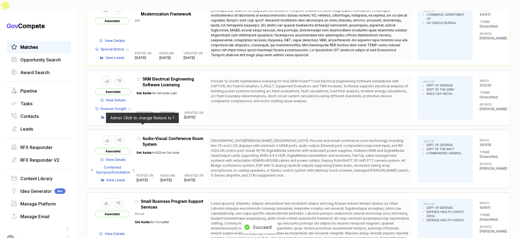
click at [141, 136] on icon at bounding box center [139, 138] width 4 height 4
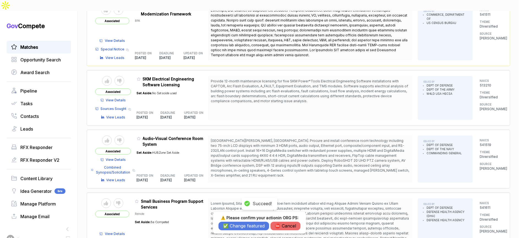
click at [252, 222] on button "✅ Change featured" at bounding box center [243, 225] width 51 height 9
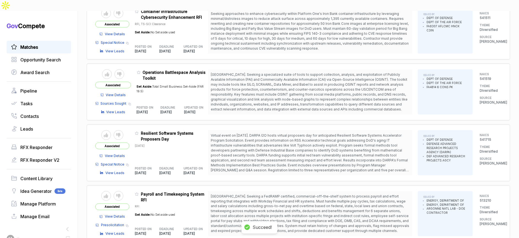
scroll to position [454, 0]
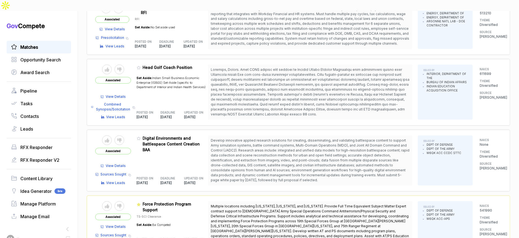
scroll to position [632, 0]
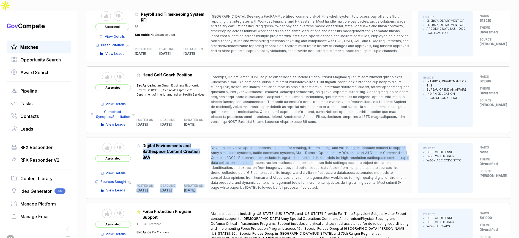
drag, startPoint x: 149, startPoint y: 133, endPoint x: 254, endPoint y: 151, distance: 106.4
click at [254, 151] on div "Send to Pipeline Reject Associated View Details Sources Sought Copy link View L…" at bounding box center [298, 168] width 406 height 50
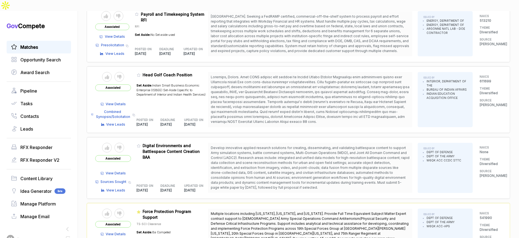
click at [263, 161] on span "Develop innovative applied research solutions for creating, disseminating, and …" at bounding box center [310, 168] width 199 height 44
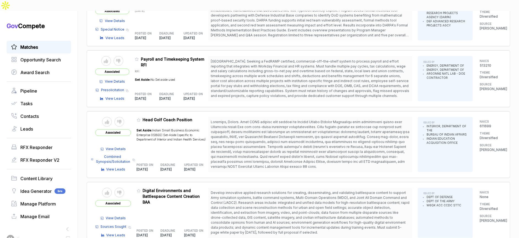
scroll to position [565, 0]
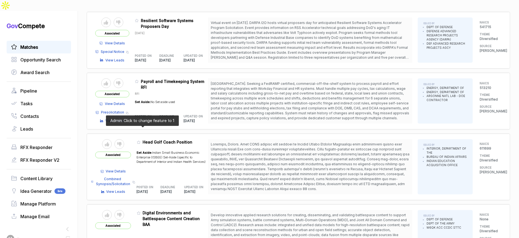
click at [141, 140] on icon at bounding box center [139, 142] width 4 height 4
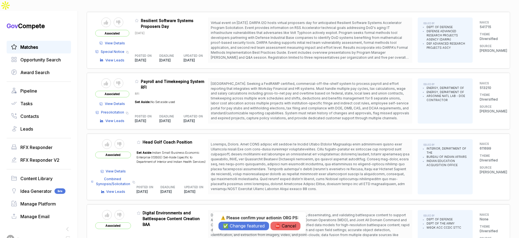
drag, startPoint x: 228, startPoint y: 227, endPoint x: 206, endPoint y: 184, distance: 47.9
click at [227, 224] on button "✅ Change featured" at bounding box center [243, 225] width 51 height 9
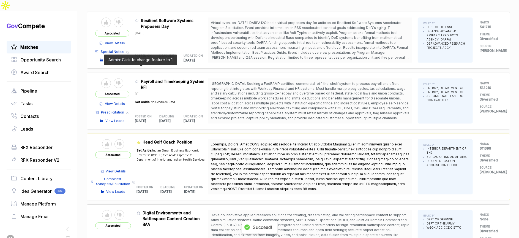
drag, startPoint x: 140, startPoint y: 68, endPoint x: 163, endPoint y: 139, distance: 74.7
click at [139, 79] on icon at bounding box center [137, 81] width 4 height 4
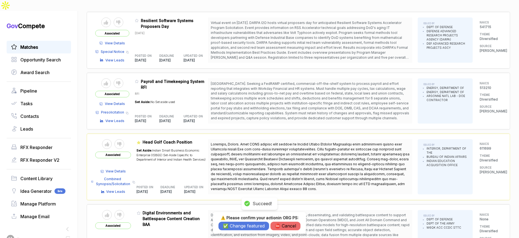
click at [230, 223] on button "✅ Change featured" at bounding box center [243, 225] width 51 height 9
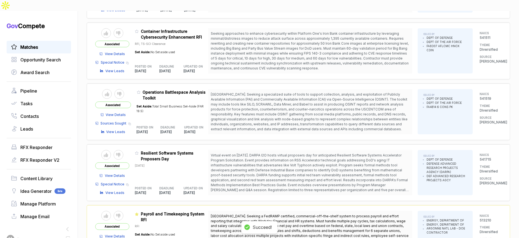
scroll to position [413, 0]
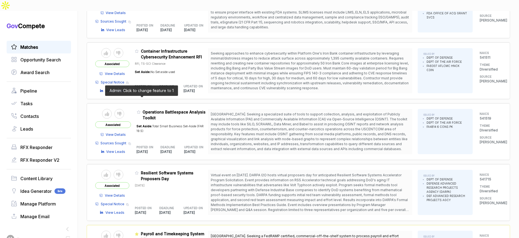
click at [141, 110] on icon at bounding box center [139, 112] width 4 height 4
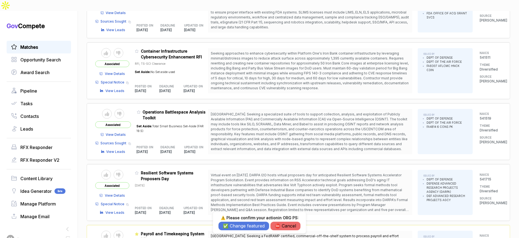
click at [226, 224] on button "✅ Change featured" at bounding box center [243, 225] width 51 height 9
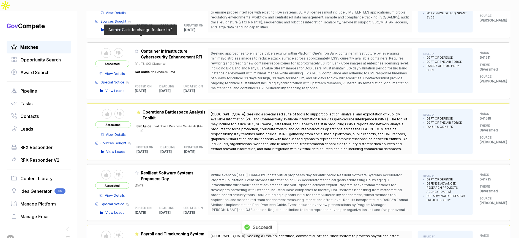
click at [139, 49] on icon at bounding box center [137, 51] width 4 height 4
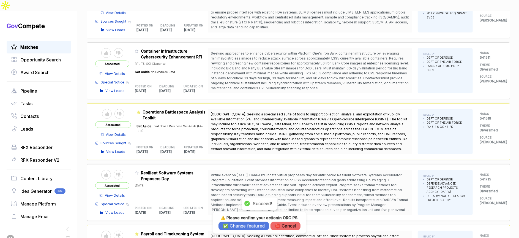
drag, startPoint x: 235, startPoint y: 227, endPoint x: 235, endPoint y: 219, distance: 7.4
click at [235, 227] on button "✅ Change featured" at bounding box center [243, 225] width 51 height 9
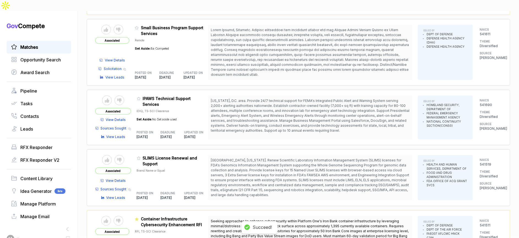
scroll to position [245, 0]
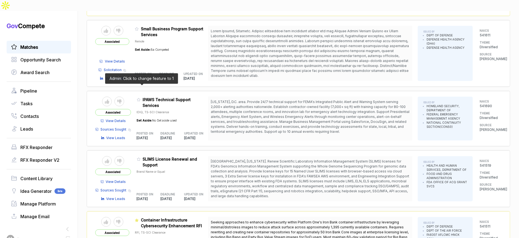
click at [140, 98] on icon at bounding box center [138, 99] width 3 height 3
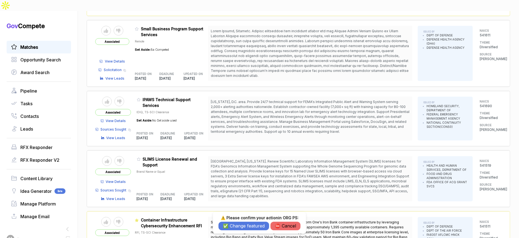
click at [245, 226] on button "✅ Change featured" at bounding box center [243, 225] width 51 height 9
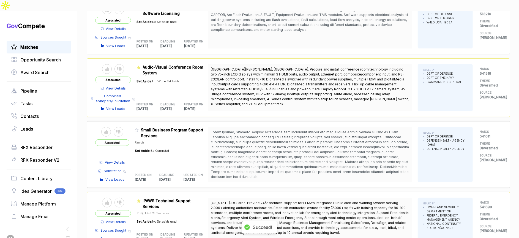
scroll to position [73, 0]
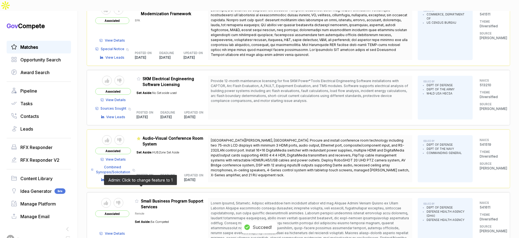
click at [139, 199] on icon at bounding box center [137, 201] width 4 height 4
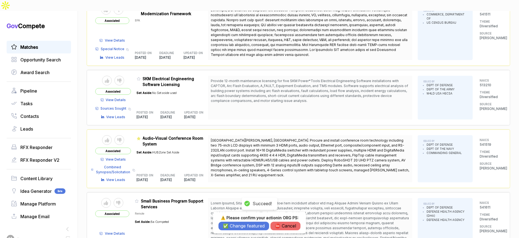
click at [240, 226] on button "✅ Change featured" at bounding box center [243, 225] width 51 height 9
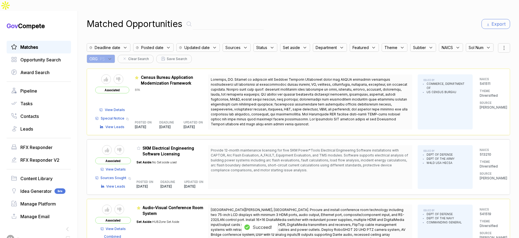
scroll to position [0, 0]
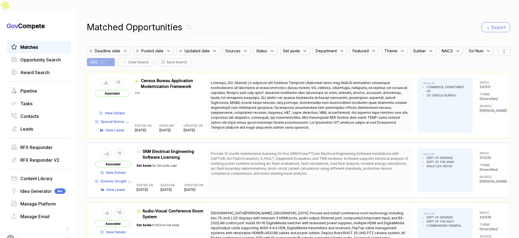
click at [112, 60] on icon at bounding box center [109, 62] width 5 height 5
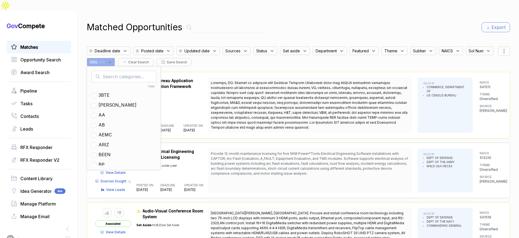
click at [148, 71] on input "text" at bounding box center [123, 77] width 65 height 12
type input "ja"
click at [135, 92] on span "[PERSON_NAME]" at bounding box center [117, 95] width 38 height 7
checkbox input "true"
drag, startPoint x: 323, startPoint y: 17, endPoint x: 421, endPoint y: 35, distance: 100.3
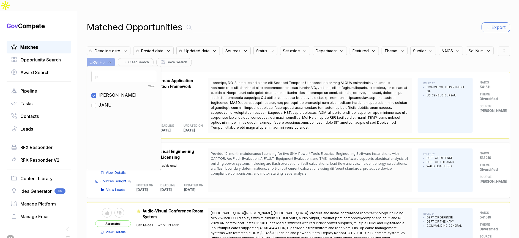
click at [326, 21] on div "Matched Opportunities Export" at bounding box center [298, 27] width 423 height 13
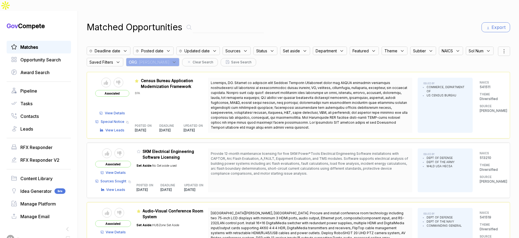
click at [505, 46] on div at bounding box center [504, 50] width 12 height 9
click at [484, 71] on span "Sorting" at bounding box center [485, 74] width 13 height 6
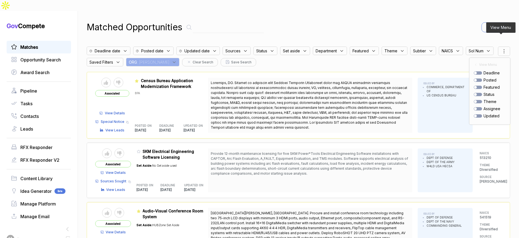
click at [474, 77] on div "posted" at bounding box center [490, 80] width 32 height 6
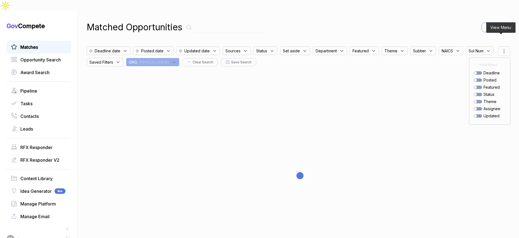
click at [474, 78] on div at bounding box center [478, 79] width 8 height 3
checkbox input "true"
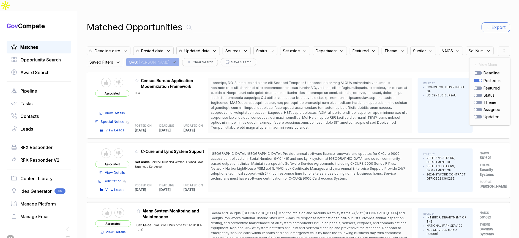
click at [431, 21] on div "Matched Opportunities Export" at bounding box center [298, 27] width 423 height 13
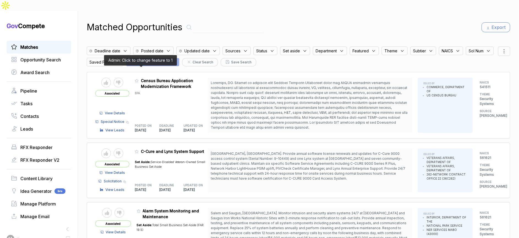
click at [139, 79] on icon at bounding box center [137, 81] width 4 height 4
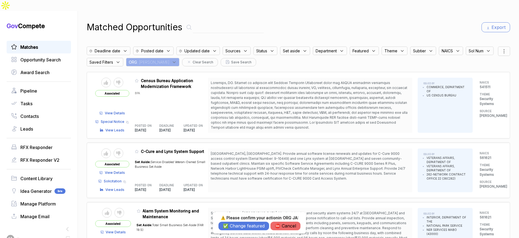
drag, startPoint x: 254, startPoint y: 224, endPoint x: 254, endPoint y: 220, distance: 4.1
click at [254, 224] on button "✅ Change featured" at bounding box center [243, 225] width 51 height 9
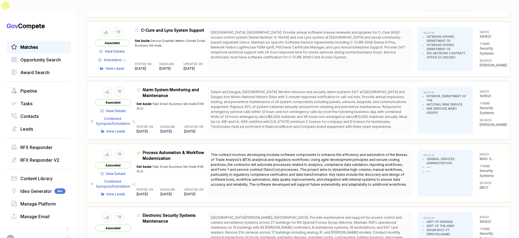
scroll to position [143, 0]
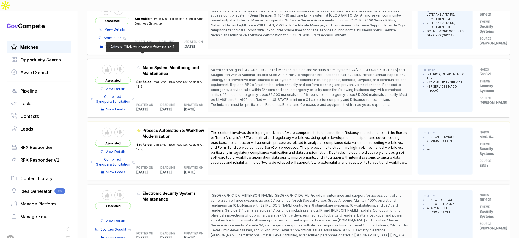
click at [141, 66] on icon at bounding box center [139, 68] width 4 height 4
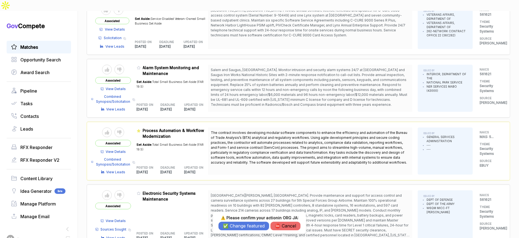
click at [248, 226] on button "✅ Change featured" at bounding box center [243, 225] width 51 height 9
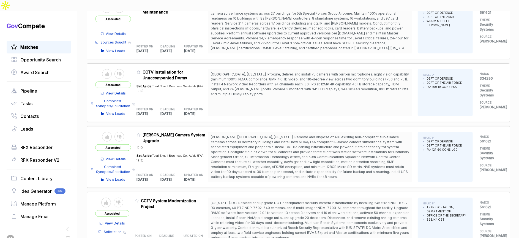
scroll to position [347, 0]
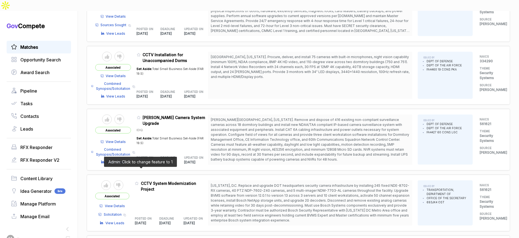
click at [139, 181] on icon at bounding box center [137, 183] width 4 height 4
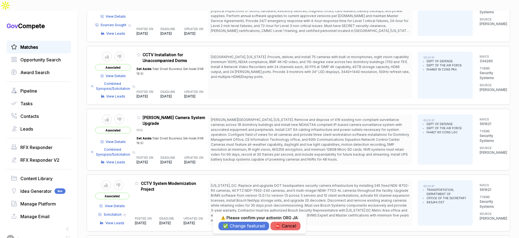
click at [229, 225] on button "✅ Change featured" at bounding box center [243, 225] width 51 height 9
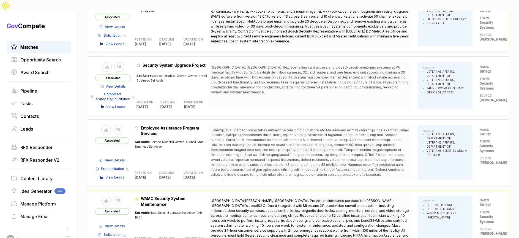
scroll to position [527, 0]
click at [124, 157] on span "View Details" at bounding box center [115, 159] width 20 height 5
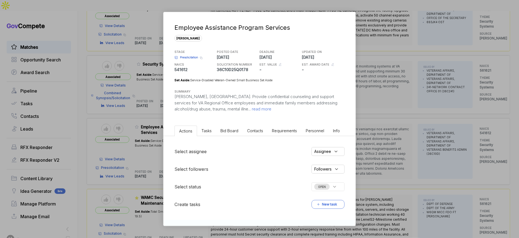
click at [216, 134] on li "Bid Board" at bounding box center [229, 130] width 27 height 10
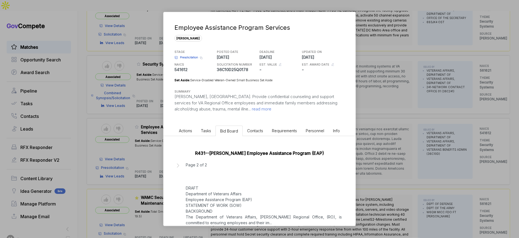
click at [225, 132] on span "Bid Board" at bounding box center [229, 130] width 18 height 5
click at [401, 138] on div "Employee Assistance Program Services sam STAGE Presolicitation Copy link POSTED…" at bounding box center [259, 119] width 519 height 238
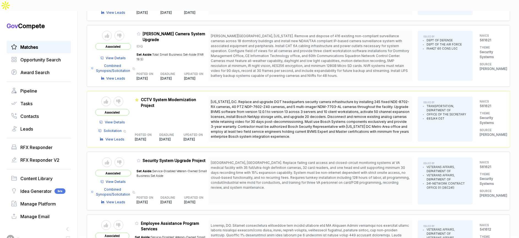
scroll to position [0, 0]
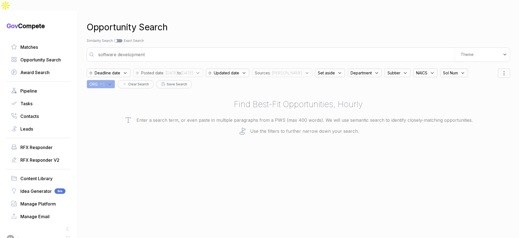
click at [188, 49] on input "software development" at bounding box center [275, 54] width 360 height 11
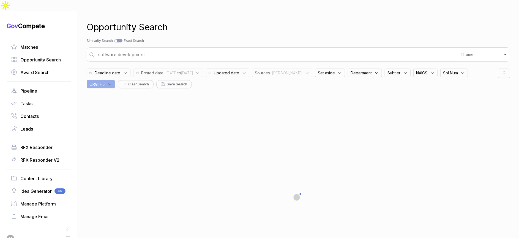
click at [188, 49] on input "software development" at bounding box center [275, 54] width 360 height 11
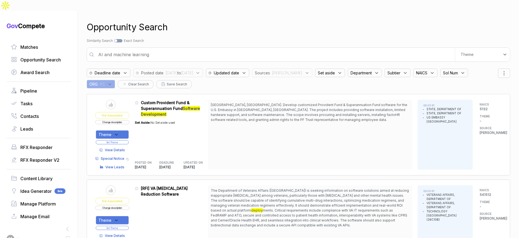
type input "AI and machine learning"
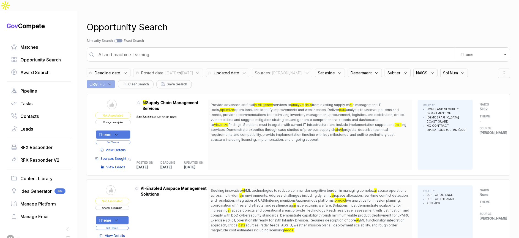
scroll to position [1, 0]
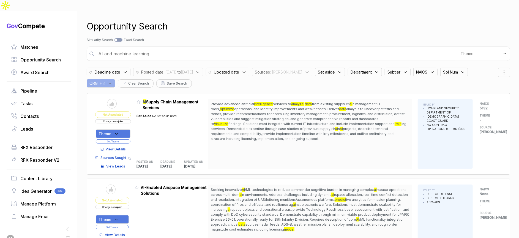
click at [119, 131] on icon at bounding box center [116, 133] width 5 height 5
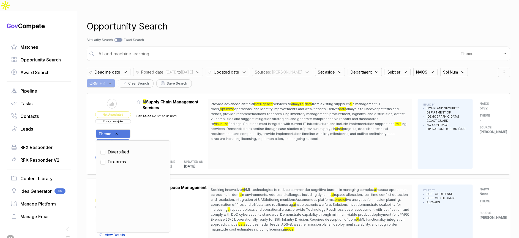
drag, startPoint x: 125, startPoint y: 149, endPoint x: 129, endPoint y: 145, distance: 5.1
click at [126, 158] on span "Firearms" at bounding box center [117, 161] width 18 height 7
click at [124, 164] on span "Firearms" at bounding box center [117, 167] width 18 height 7
checkbox input "false"
drag, startPoint x: 127, startPoint y: 139, endPoint x: 144, endPoint y: 128, distance: 20.4
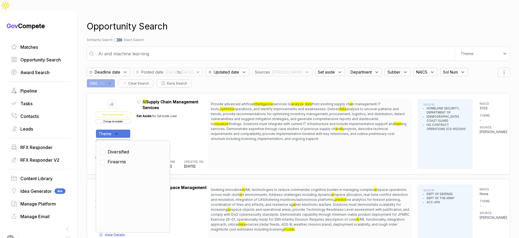
click at [128, 148] on span "Diversified" at bounding box center [118, 151] width 21 height 7
checkbox input "true"
drag, startPoint x: 153, startPoint y: 122, endPoint x: 149, endPoint y: 126, distance: 5.8
click at [153, 122] on div "Set Aside: No Set aside used" at bounding box center [157, 131] width 40 height 43
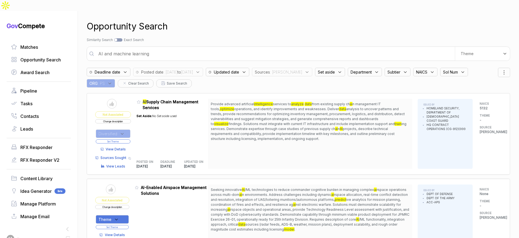
click at [129, 139] on button "Set Theme" at bounding box center [113, 141] width 35 height 4
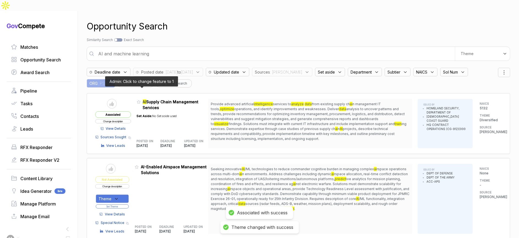
drag, startPoint x: 141, startPoint y: 91, endPoint x: 158, endPoint y: 150, distance: 61.5
click at [141, 100] on icon at bounding box center [139, 102] width 4 height 4
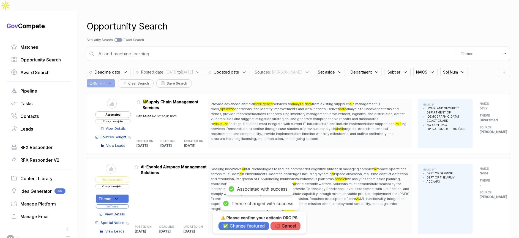
drag, startPoint x: 239, startPoint y: 225, endPoint x: 169, endPoint y: 201, distance: 73.7
click at [238, 225] on button "✅ Change featured" at bounding box center [243, 225] width 51 height 9
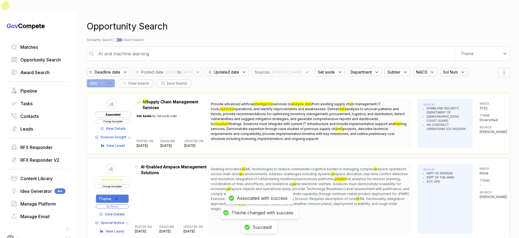
click at [119, 196] on icon at bounding box center [116, 198] width 5 height 5
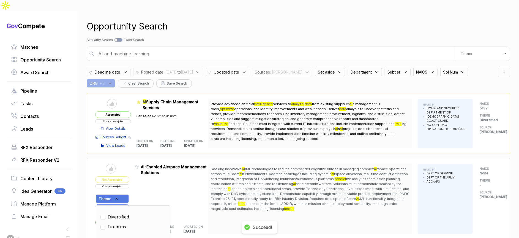
drag, startPoint x: 122, startPoint y: 205, endPoint x: 145, endPoint y: 187, distance: 28.8
click at [123, 213] on span "Diversified" at bounding box center [118, 216] width 21 height 7
checkbox input "true"
drag, startPoint x: 146, startPoint y: 186, endPoint x: 140, endPoint y: 189, distance: 6.2
click at [145, 187] on div "Admin: Click to change feature to 1 GC-SOL-NUM-8bb538c AI-Enabled Airspace Mana…" at bounding box center [171, 199] width 73 height 70
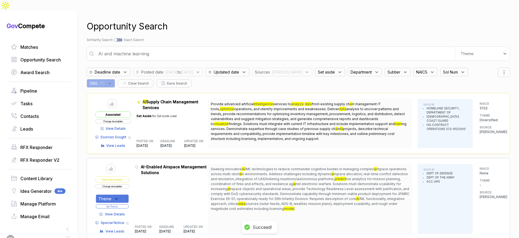
click at [124, 204] on button "Set Theme" at bounding box center [112, 206] width 33 height 4
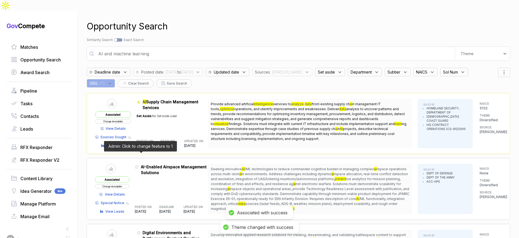
drag, startPoint x: 140, startPoint y: 155, endPoint x: 168, endPoint y: 200, distance: 53.4
click at [139, 165] on icon at bounding box center [137, 167] width 4 height 4
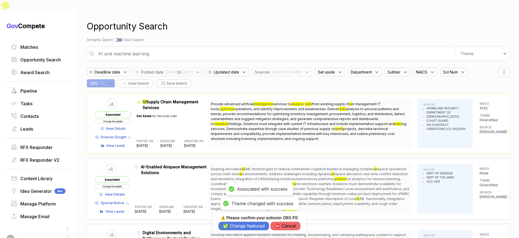
click at [232, 229] on button "✅ Change featured" at bounding box center [243, 225] width 51 height 9
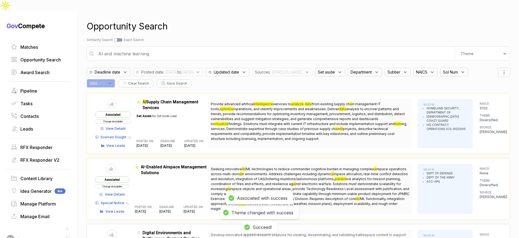
click at [232, 232] on span "Develop innovative applied research solutions for creating, disseminating, and …" at bounding box center [308, 236] width 195 height 9
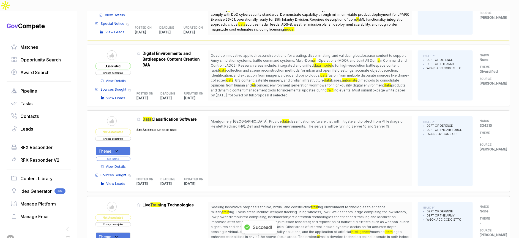
scroll to position [181, 0]
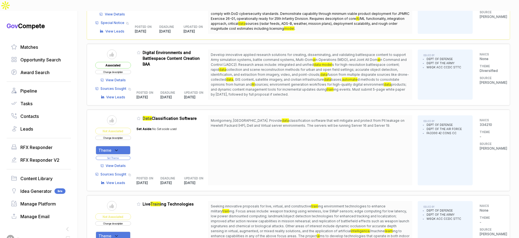
click at [126, 163] on span "View Details" at bounding box center [116, 165] width 20 height 5
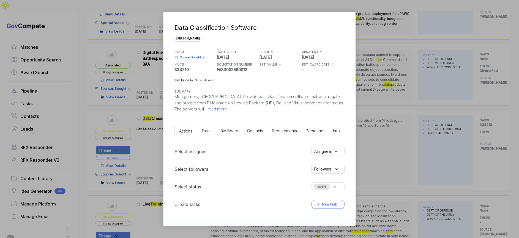
click at [227, 129] on span "Bid Board" at bounding box center [229, 130] width 18 height 5
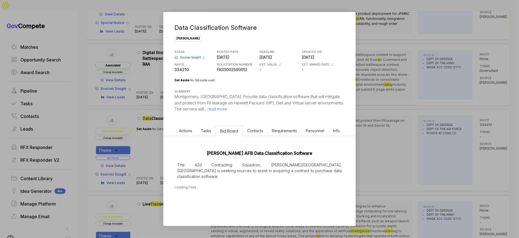
click at [226, 169] on p "The 42d Contracting Squadron, Maxwell AFB, AL is seeking sources to assist in a…" at bounding box center [259, 170] width 170 height 17
click at [232, 165] on p "The 42d Contracting Squadron, Maxwell AFB, AL is seeking sources to assist in a…" at bounding box center [259, 170] width 170 height 17
click at [195, 201] on div "Aug 21, 2025" at bounding box center [189, 204] width 12 height 6
click at [215, 216] on span "- SOR Maxwell-Data Classification Software.docx" at bounding box center [220, 217] width 71 height 3
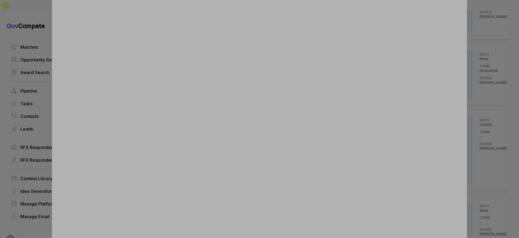
click at [474, 80] on div at bounding box center [259, 119] width 519 height 238
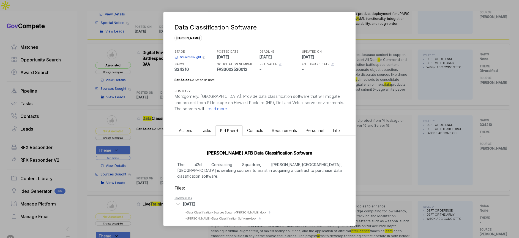
click at [448, 89] on div "Data Classification Software sam STAGE Sources Sought Copy link POSTED DATE 202…" at bounding box center [259, 119] width 519 height 238
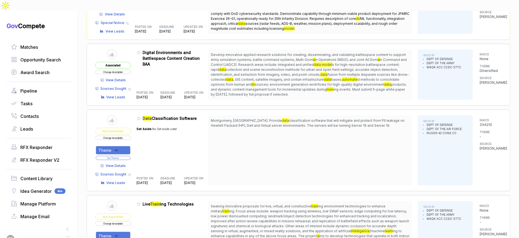
click at [128, 136] on button "Change description" at bounding box center [113, 138] width 36 height 4
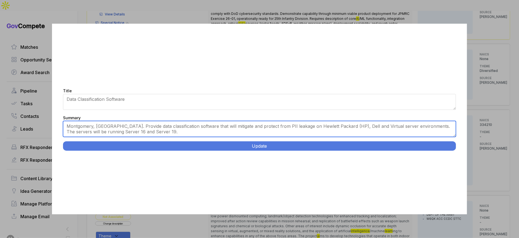
click at [189, 134] on textarea "Montgomery, AL. Provide data classification software that will mitigate and pro…" at bounding box center [259, 129] width 393 height 16
paste textarea "https://claude.ai/chat/ec818745-21c5-4775-887c-c84a735226bb#:~:text=Data%20Clas…"
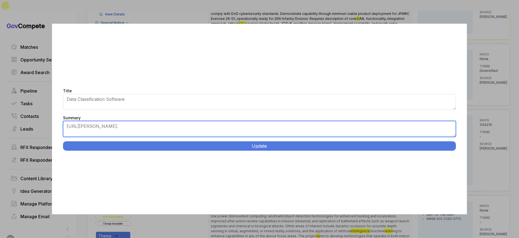
click at [221, 132] on textarea "Montgomery, AL. Provide data classification software that will mitigate and pro…" at bounding box center [259, 129] width 393 height 16
paste textarea "Data Classification Software Implementation. Maxwell AFB, AL. Provide and insta…"
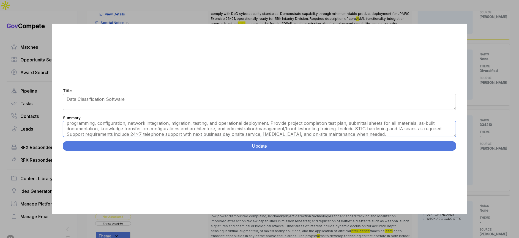
scroll to position [0, 0]
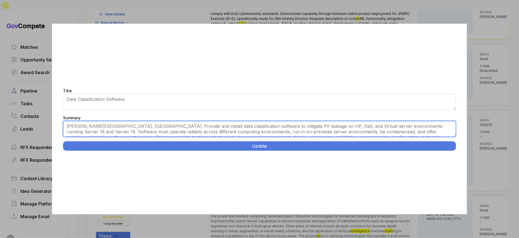
type textarea "Maxwell AFB, AL. Provide and install data classification software to mitigate P…"
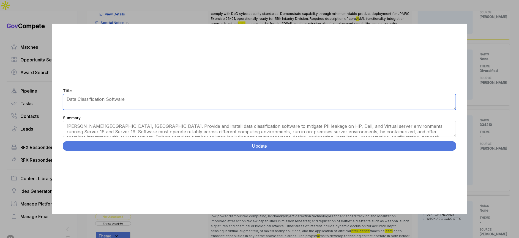
drag, startPoint x: 196, startPoint y: 106, endPoint x: 197, endPoint y: 103, distance: 3.1
click at [196, 106] on textarea "Data Classification Software" at bounding box center [259, 102] width 393 height 16
click at [198, 103] on textarea "Data Classification Software" at bounding box center [259, 102] width 393 height 16
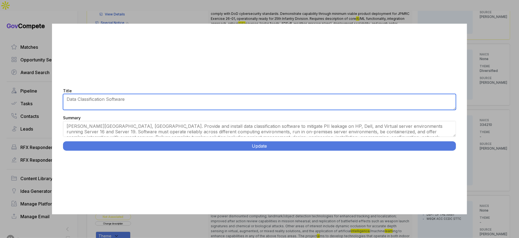
paste textarea "Implementation."
type textarea "Data Classification Software"
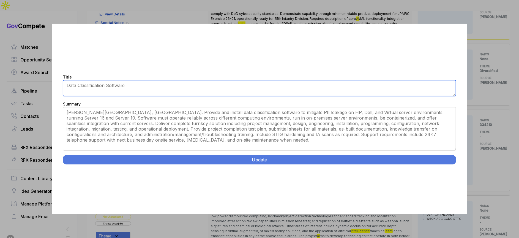
drag, startPoint x: 455, startPoint y: 136, endPoint x: 451, endPoint y: 164, distance: 28.9
click at [451, 164] on div "Title Data Classification Software Summary Montgomery, AL. Provide data classif…" at bounding box center [259, 119] width 415 height 190
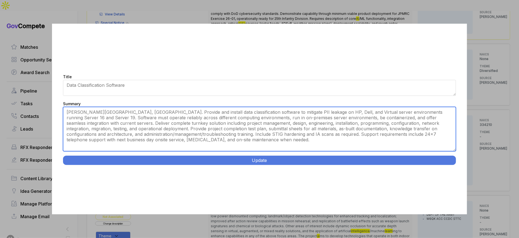
drag, startPoint x: 342, startPoint y: 129, endPoint x: 342, endPoint y: 126, distance: 3.0
click at [342, 129] on textarea "Montgomery, AL. Provide data classification software that will mitigate and pro…" at bounding box center [259, 129] width 393 height 44
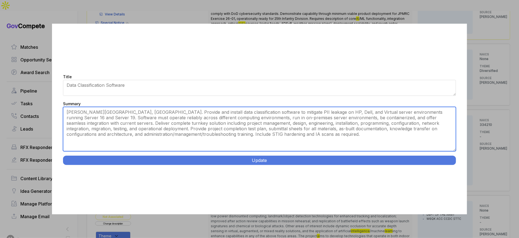
type textarea "Maxwell AFB, AL. Provide and install data classification software to mitigate P…"
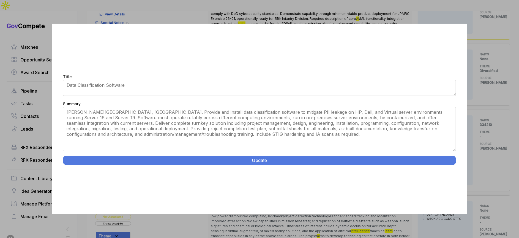
click at [327, 161] on button "Update" at bounding box center [259, 159] width 393 height 9
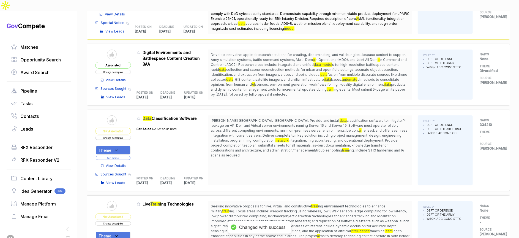
click at [130, 146] on div "Theme" at bounding box center [113, 150] width 35 height 9
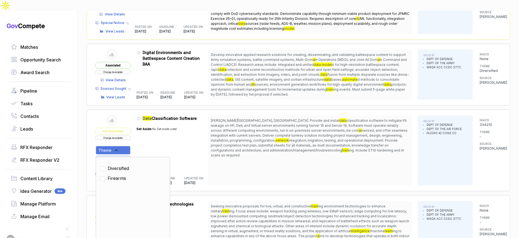
drag, startPoint x: 127, startPoint y: 157, endPoint x: 135, endPoint y: 140, distance: 18.9
click at [127, 165] on span "Diversified" at bounding box center [118, 168] width 21 height 7
checkbox input "true"
drag, startPoint x: 139, startPoint y: 137, endPoint x: 135, endPoint y: 142, distance: 6.7
click at [138, 137] on table "Send to Pipeline Not Associated Change description Theme Clear Diversified Fire…" at bounding box center [151, 150] width 113 height 70
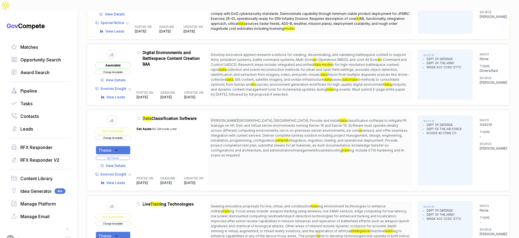
click at [130, 156] on button "Set Theme" at bounding box center [113, 158] width 35 height 4
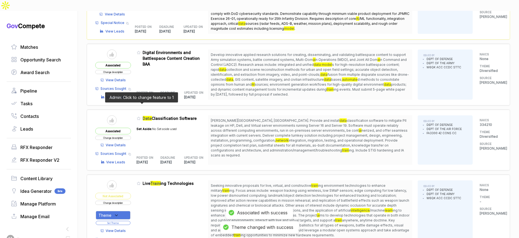
click at [140, 117] on icon at bounding box center [138, 118] width 3 height 3
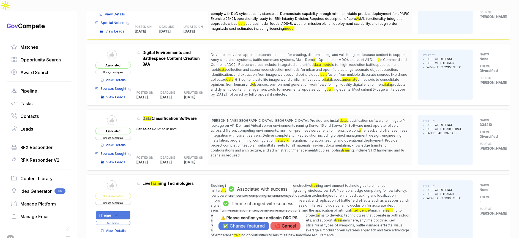
drag, startPoint x: 247, startPoint y: 233, endPoint x: 248, endPoint y: 226, distance: 7.8
click at [247, 232] on body "Gov Compete Matches Opportunity Search Award Search Pipeline Tasks Contacts Lea…" at bounding box center [259, 119] width 519 height 238
click at [248, 225] on button "✅ Change featured" at bounding box center [243, 225] width 51 height 9
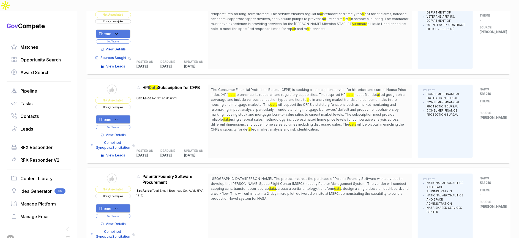
scroll to position [1046, 0]
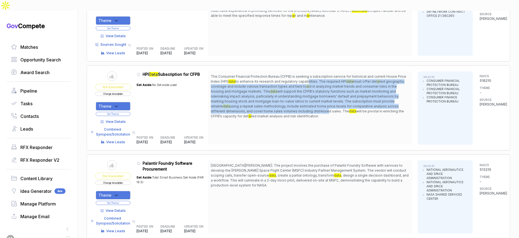
drag, startPoint x: 309, startPoint y: 67, endPoint x: 309, endPoint y: 98, distance: 30.5
click at [309, 98] on span "The Consumer Financial Protection Bureau (CFPB) is seeking a subscription servi…" at bounding box center [310, 96] width 199 height 45
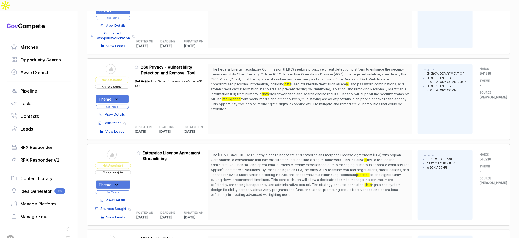
scroll to position [1341, 0]
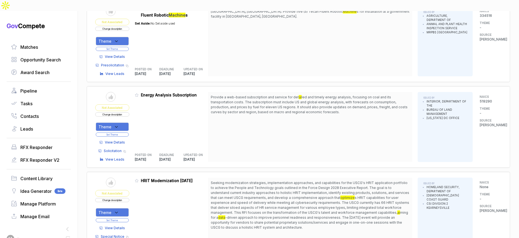
scroll to position [1726, 0]
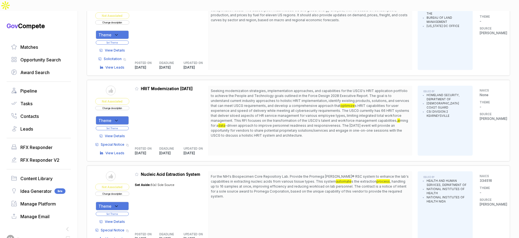
click at [128, 116] on div "Theme" at bounding box center [112, 120] width 33 height 9
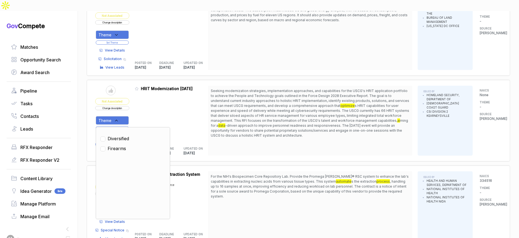
drag, startPoint x: 127, startPoint y: 121, endPoint x: 142, endPoint y: 103, distance: 23.4
click at [127, 135] on span "Diversified" at bounding box center [118, 138] width 21 height 7
checkbox input "true"
drag, startPoint x: 145, startPoint y: 100, endPoint x: 133, endPoint y: 108, distance: 14.8
click at [145, 100] on div "Admin: Click to change feature to 1 70Z0G325IHRIT0002 HRIT Modernization Indust…" at bounding box center [171, 121] width 73 height 70
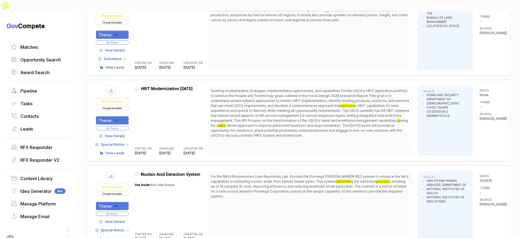
click at [127, 126] on button "Set Theme" at bounding box center [112, 128] width 33 height 4
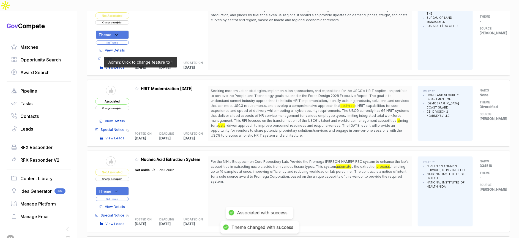
click at [138, 87] on icon at bounding box center [137, 89] width 4 height 4
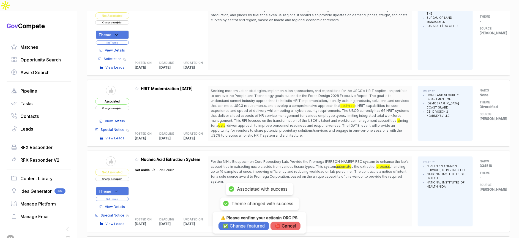
drag, startPoint x: 231, startPoint y: 226, endPoint x: 237, endPoint y: 204, distance: 22.8
click at [231, 226] on button "✅ Change featured" at bounding box center [243, 225] width 51 height 9
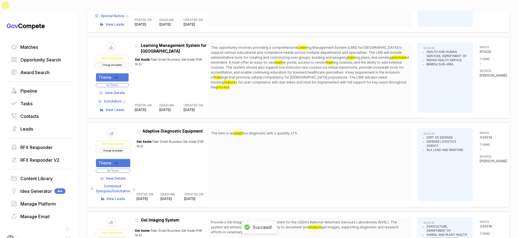
scroll to position [1904, 0]
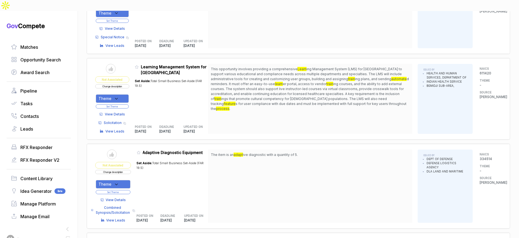
click at [119, 96] on icon at bounding box center [116, 98] width 5 height 5
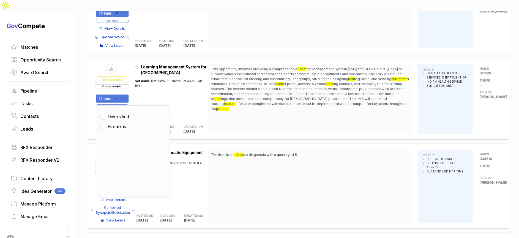
click at [123, 113] on span "Diversified" at bounding box center [118, 116] width 21 height 7
checkbox input "true"
click at [138, 84] on div "Set Aside: Total Small Business Set-Aside (FAR 19.5)" at bounding box center [171, 96] width 73 height 43
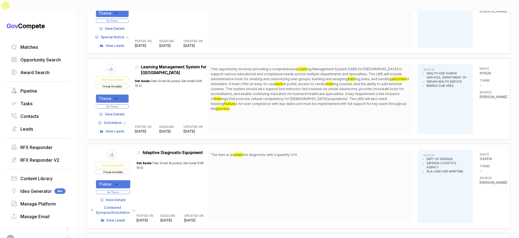
click at [128, 104] on button "Set Theme" at bounding box center [112, 106] width 33 height 4
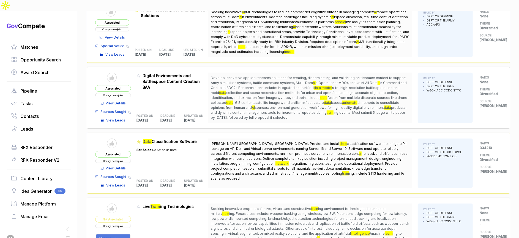
scroll to position [0, 0]
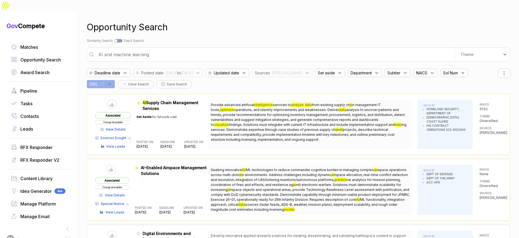
click at [332, 68] on div "Set aside" at bounding box center [330, 72] width 30 height 9
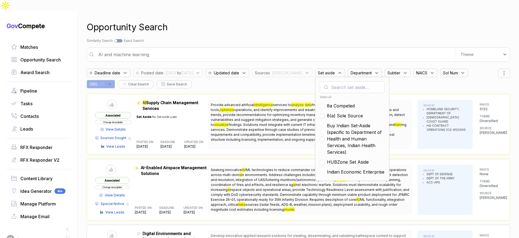
click at [334, 102] on span "8a Competed" at bounding box center [341, 105] width 28 height 7
checkbox input "true"
click at [336, 112] on span "8(a) Sole Source" at bounding box center [345, 115] width 36 height 7
checkbox input "true"
drag, startPoint x: 339, startPoint y: 124, endPoint x: 338, endPoint y: 146, distance: 22.0
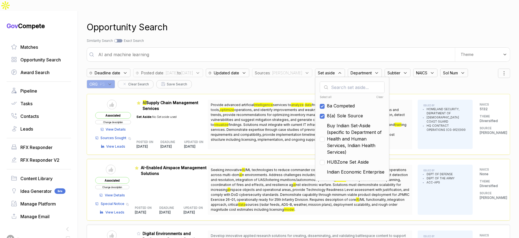
click at [339, 126] on span "Buy Indian Set-Aside (specific to Department of Health and Human Services, Indi…" at bounding box center [356, 138] width 58 height 33
checkbox input "true"
drag, startPoint x: 338, startPoint y: 149, endPoint x: 347, endPoint y: 142, distance: 11.1
click at [339, 158] on span "HUBZone Set Aside" at bounding box center [348, 161] width 42 height 7
checkbox input "true"
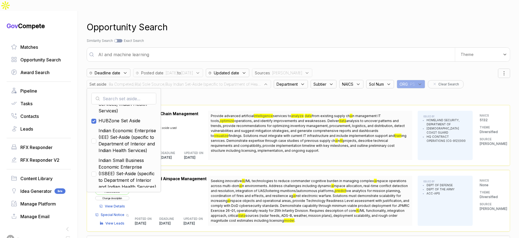
click at [156, 127] on span "Indian Economic Enterprise (IEE) Set-Aside (specific to Department of Interior …" at bounding box center [127, 140] width 58 height 26
checkbox input "true"
click at [156, 156] on span "Indian Small Business Economic Enterprise (ISBEE) Set-Aside (specific to Depart…" at bounding box center [127, 172] width 58 height 33
checkbox input "true"
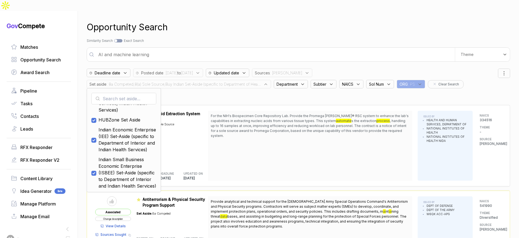
click at [353, 21] on div "Opportunity Search" at bounding box center [298, 27] width 423 height 13
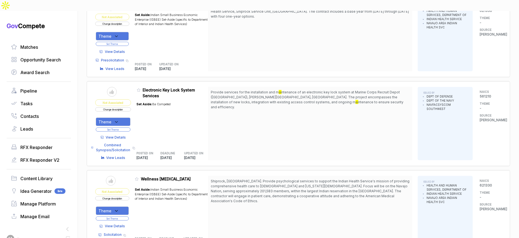
scroll to position [502, 0]
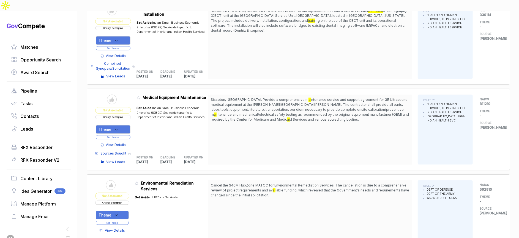
scroll to position [692, 0]
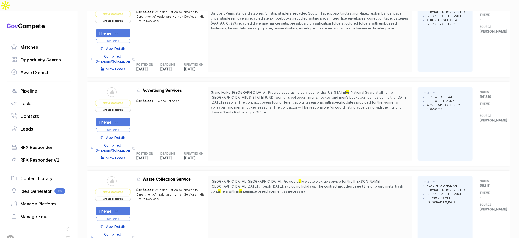
scroll to position [2104, 0]
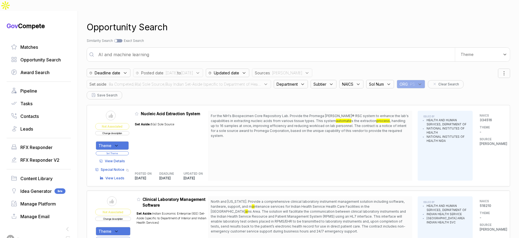
click at [333, 49] on input "AI and machine learning" at bounding box center [275, 54] width 360 height 11
type input "multimedia and video production support"
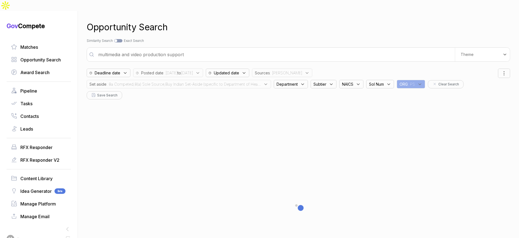
click at [261, 81] on span ": 8a Competed,8(a) Sole Source,Buy Indian Set-Aside (specific to Department of …" at bounding box center [183, 84] width 154 height 6
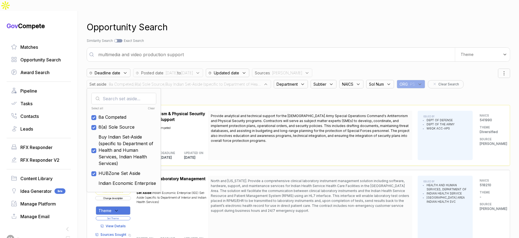
drag, startPoint x: 373, startPoint y: 85, endPoint x: 372, endPoint y: 77, distance: 7.8
click at [155, 106] on div "Clear" at bounding box center [139, 108] width 32 height 4
checkbox input "false"
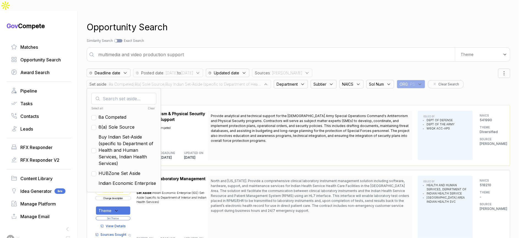
checkbox input "false"
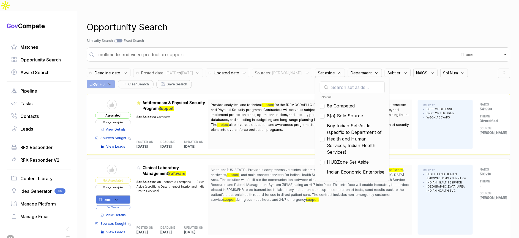
click at [366, 25] on div "Opportunity Search Search by Topic Relevance Similarity Search Search by Exact …" at bounding box center [298, 130] width 423 height 238
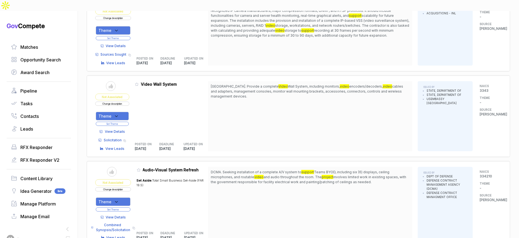
scroll to position [128, 0]
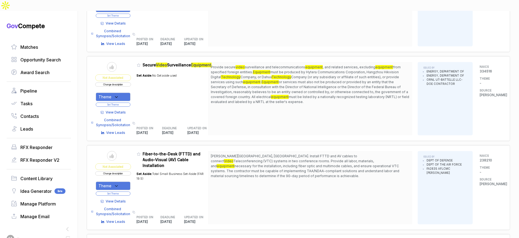
scroll to position [877, 0]
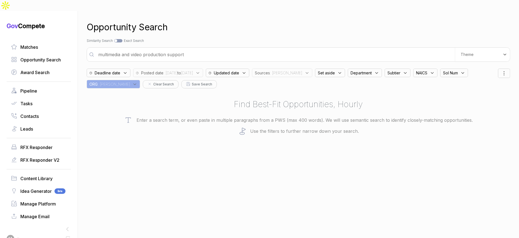
click at [305, 70] on icon at bounding box center [307, 72] width 5 height 5
drag, startPoint x: 290, startPoint y: 102, endPoint x: 288, endPoint y: 113, distance: 11.2
click at [290, 112] on span "[PERSON_NAME]" at bounding box center [283, 115] width 38 height 7
checkbox input "false"
drag, startPoint x: 288, startPoint y: 113, endPoint x: 296, endPoint y: 56, distance: 58.3
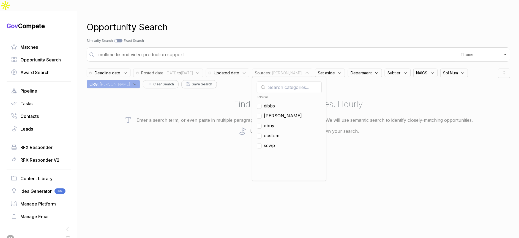
click at [274, 122] on span "ebuy" at bounding box center [269, 125] width 10 height 7
checkbox input "true"
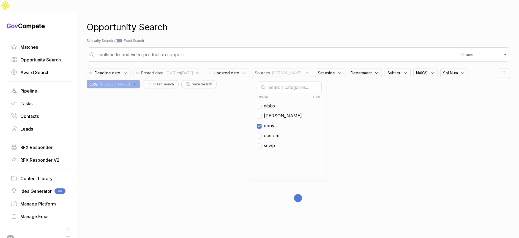
click at [314, 23] on div "Opportunity Search Search by Topic Relevance Similarity Search Search by Exact …" at bounding box center [298, 130] width 423 height 238
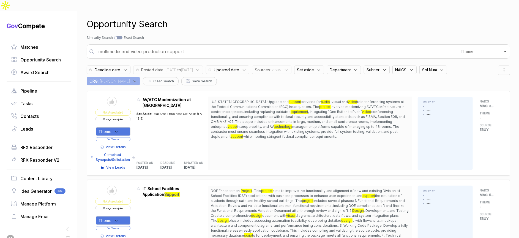
scroll to position [7, 0]
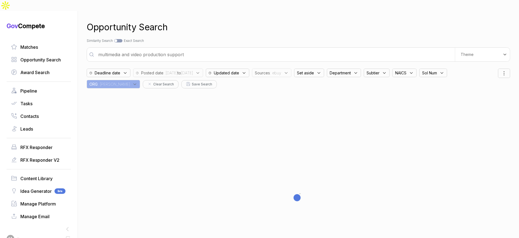
click at [242, 49] on input "multimedia and video production support" at bounding box center [275, 54] width 360 height 11
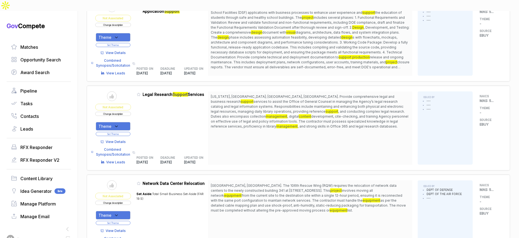
scroll to position [193, 0]
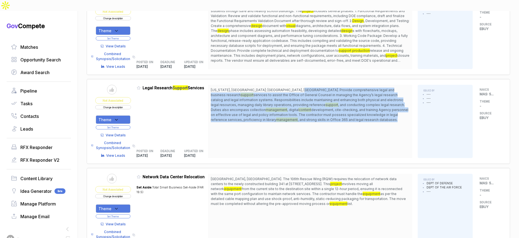
drag, startPoint x: 299, startPoint y: 76, endPoint x: 301, endPoint y: 115, distance: 38.6
click at [300, 115] on div "[US_STATE], [GEOGRAPHIC_DATA]; [GEOGRAPHIC_DATA], [GEOGRAPHIC_DATA]. Provide co…" at bounding box center [310, 121] width 204 height 73
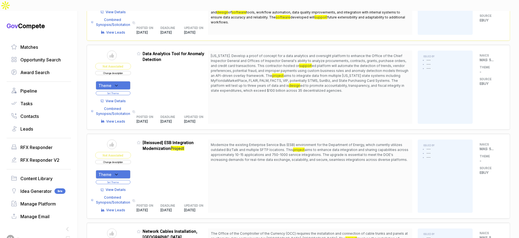
scroll to position [479, 0]
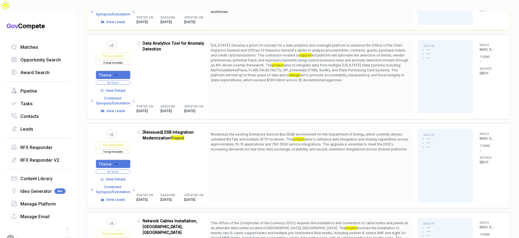
scroll to position [478, 0]
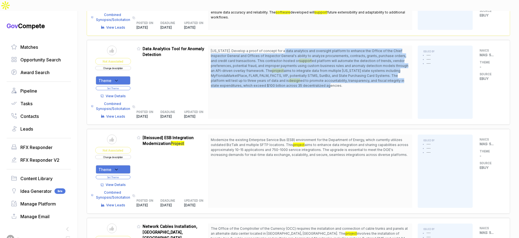
drag, startPoint x: 282, startPoint y: 39, endPoint x: 288, endPoint y: 72, distance: 33.6
click at [288, 71] on span "[US_STATE]. Develop a proof of concept for a data analytics and oversight platf…" at bounding box center [310, 68] width 199 height 40
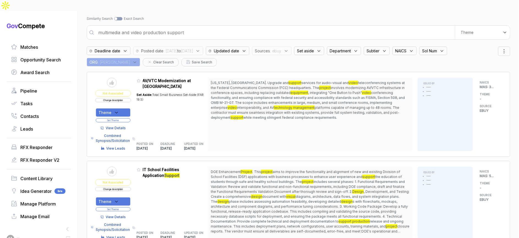
scroll to position [0, 0]
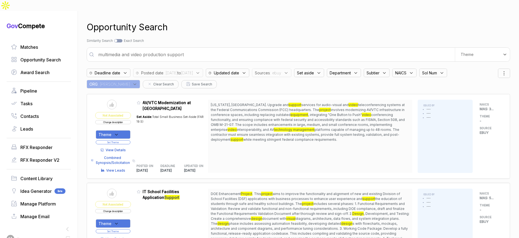
click at [281, 70] on span ": ebuy" at bounding box center [275, 73] width 11 height 6
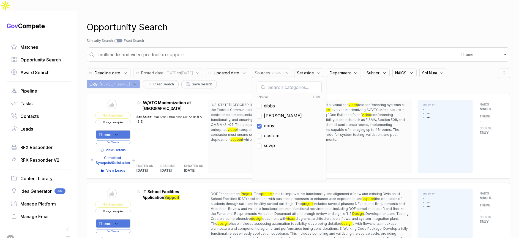
drag, startPoint x: 288, startPoint y: 113, endPoint x: 286, endPoint y: 103, distance: 10.1
click at [287, 109] on ul "Select all Clear [PERSON_NAME] ebuy custom sewp" at bounding box center [289, 135] width 65 height 83
click at [286, 112] on span "[PERSON_NAME]" at bounding box center [283, 115] width 38 height 7
checkbox input "true"
drag, startPoint x: 288, startPoint y: 114, endPoint x: 287, endPoint y: 74, distance: 39.9
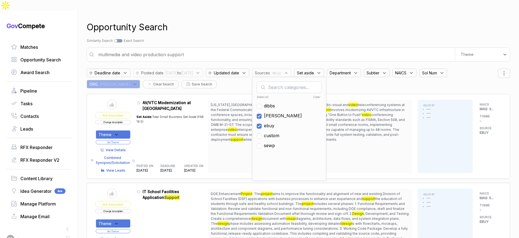
click at [274, 122] on span "ebuy" at bounding box center [269, 125] width 10 height 7
checkbox input "false"
click at [281, 38] on div "Search by Topic Relevance Similarity Search Search by Exact Keyword Match Exact…" at bounding box center [298, 40] width 423 height 5
